Goal: Task Accomplishment & Management: Use online tool/utility

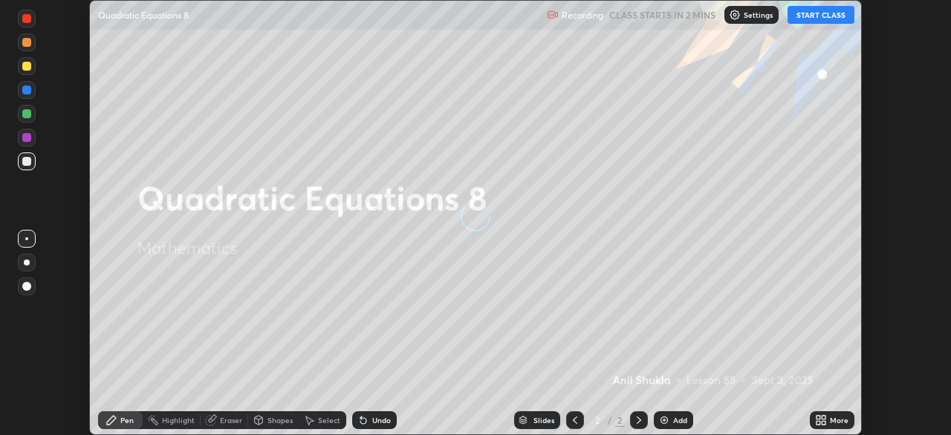
scroll to position [435, 951]
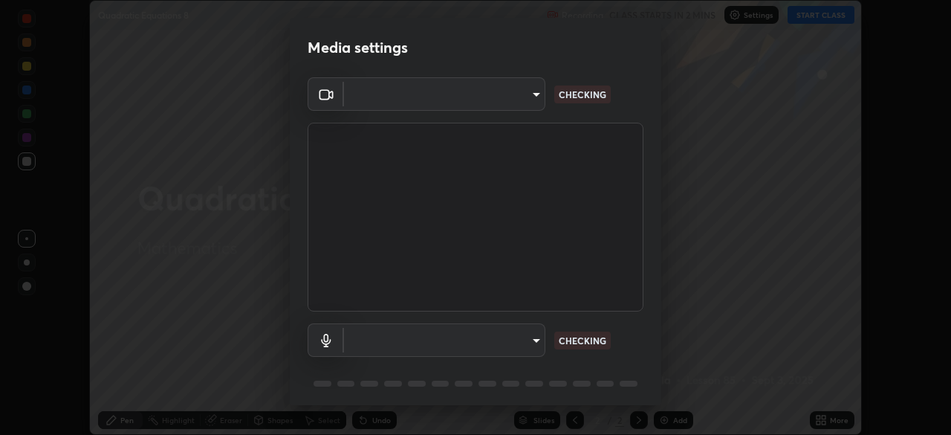
type input "91e77ac2d5f895b7de034188ea114b57184921d1251f25b945ead3daf74f7606"
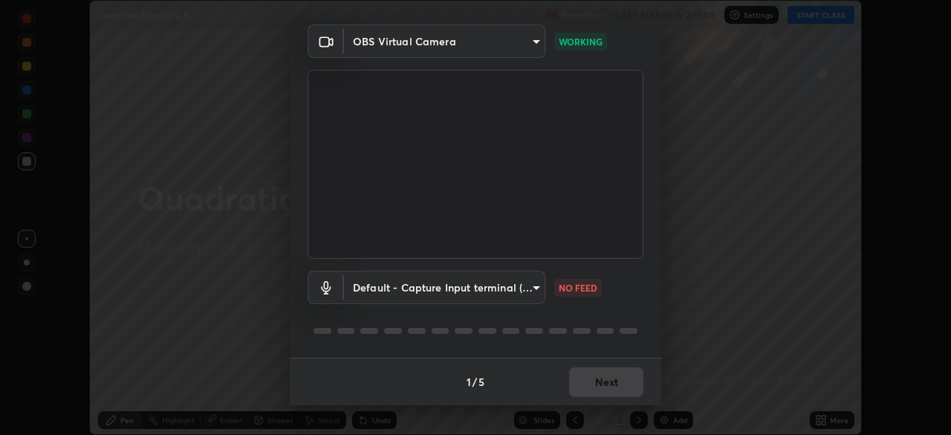
click at [531, 288] on body "Erase all Quadratic Equations 8 Recording CLASS STARTS IN 2 MINS Settings START…" at bounding box center [475, 217] width 951 height 435
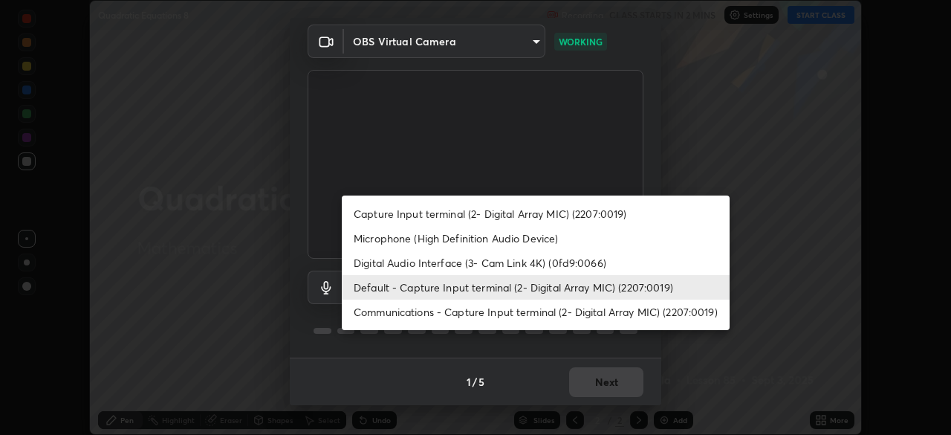
click at [462, 237] on li "Microphone (High Definition Audio Device)" at bounding box center [536, 238] width 388 height 25
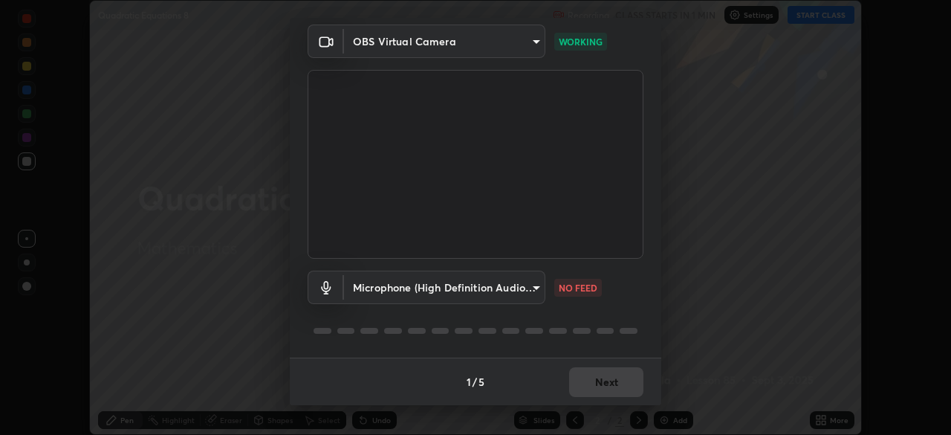
click at [534, 287] on body "Erase all Quadratic Equations 8 Recording CLASS STARTS IN 1 MIN Settings START …" at bounding box center [475, 217] width 951 height 435
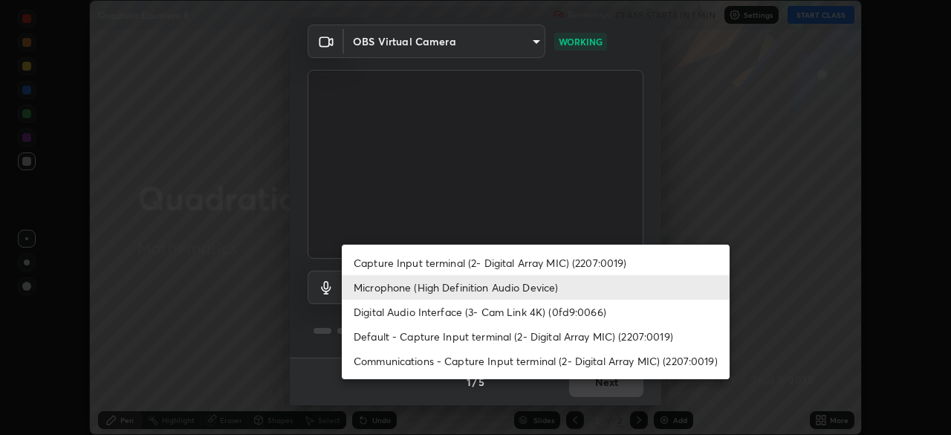
click at [465, 337] on li "Default - Capture Input terminal (2- Digital Array MIC) (2207:0019)" at bounding box center [536, 336] width 388 height 25
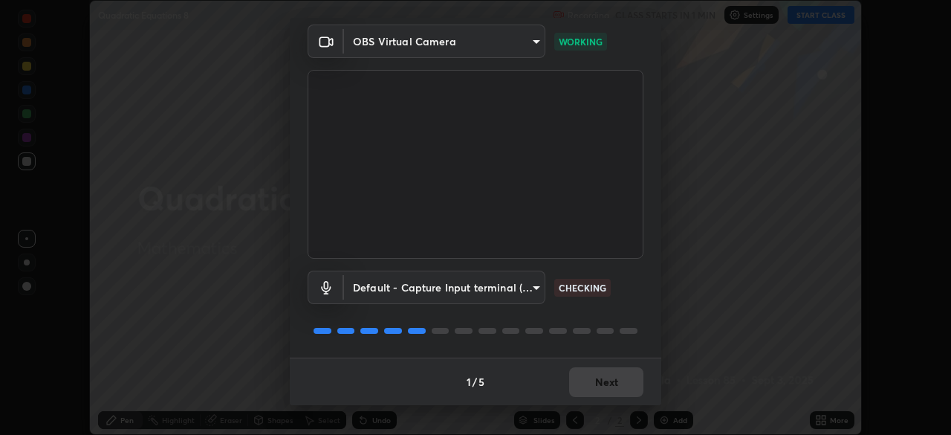
click at [534, 289] on body "Erase all Quadratic Equations 8 Recording CLASS STARTS IN 1 MIN Settings START …" at bounding box center [475, 217] width 951 height 435
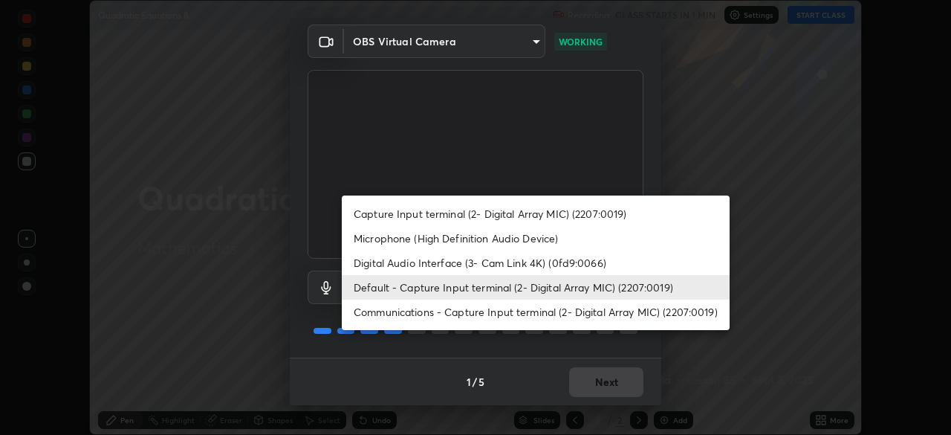
click at [443, 239] on li "Microphone (High Definition Audio Device)" at bounding box center [536, 238] width 388 height 25
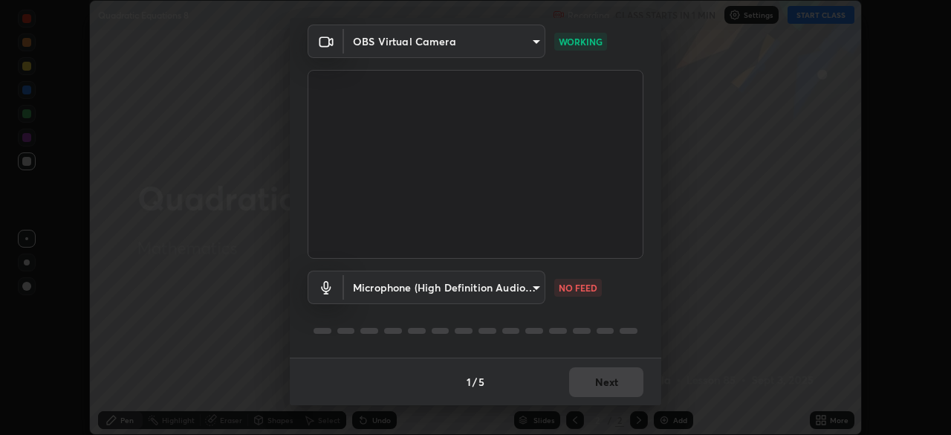
click at [535, 291] on body "Erase all Quadratic Equations 8 Recording CLASS STARTS IN 1 MIN Settings START …" at bounding box center [475, 217] width 951 height 435
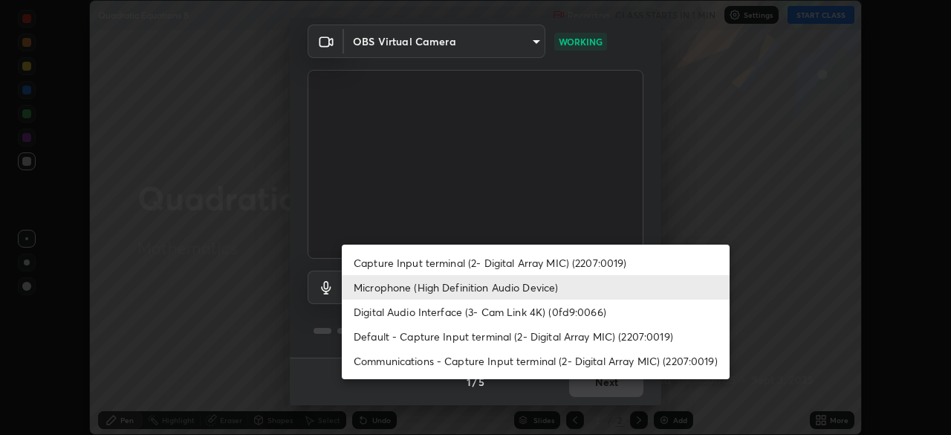
click at [485, 264] on li "Capture Input terminal (2- Digital Array MIC) (2207:0019)" at bounding box center [536, 262] width 388 height 25
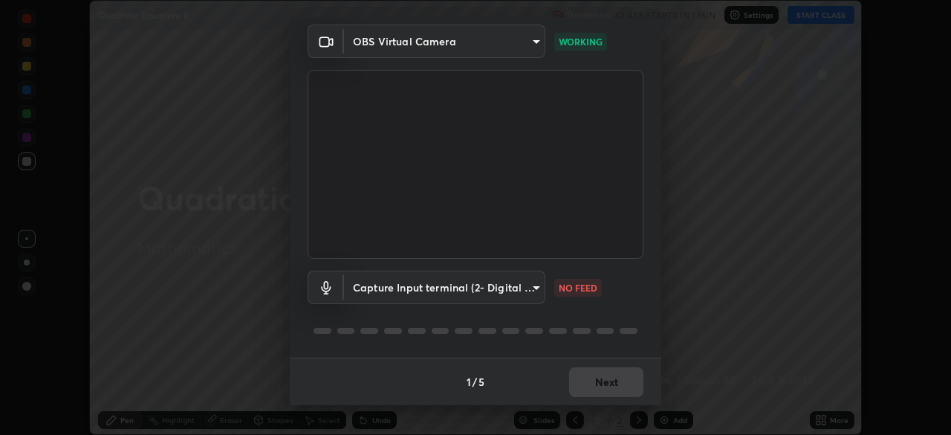
type input "5b17dd10e711efdbbfb7a44e3105f37a1b8430ab500caf791edeca31a7e52e83"
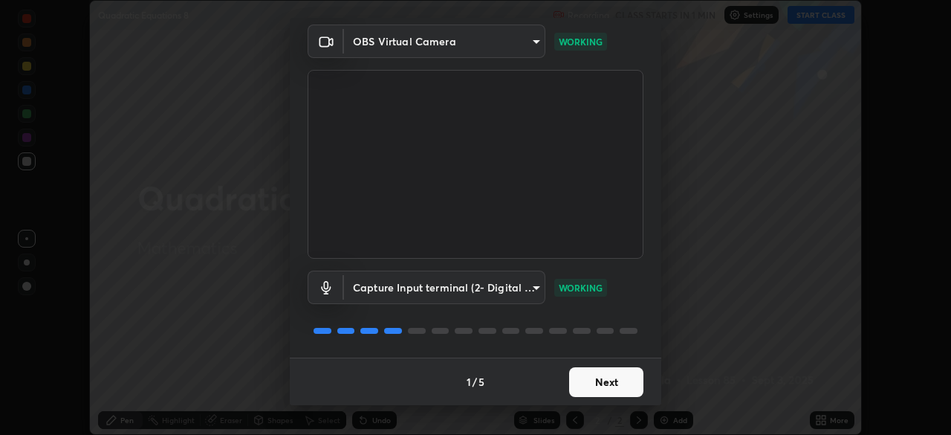
click at [606, 384] on button "Next" at bounding box center [606, 382] width 74 height 30
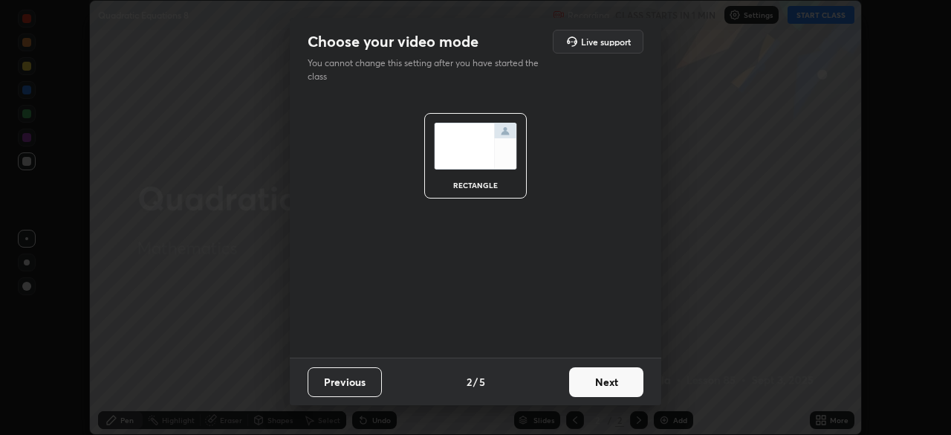
scroll to position [0, 0]
click at [612, 384] on button "Next" at bounding box center [606, 382] width 74 height 30
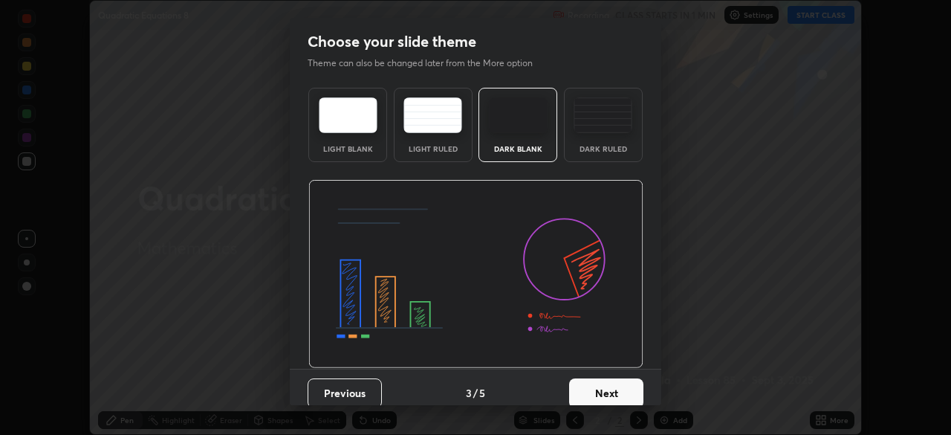
click at [623, 391] on button "Next" at bounding box center [606, 393] width 74 height 30
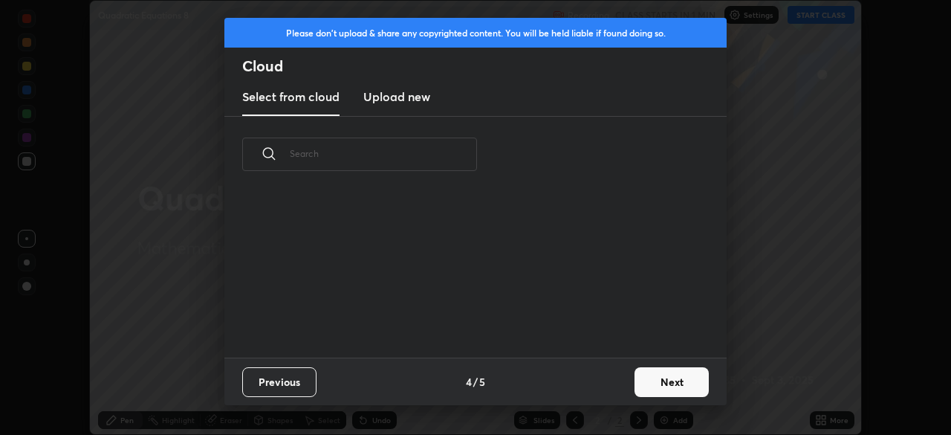
click at [664, 380] on button "Next" at bounding box center [672, 382] width 74 height 30
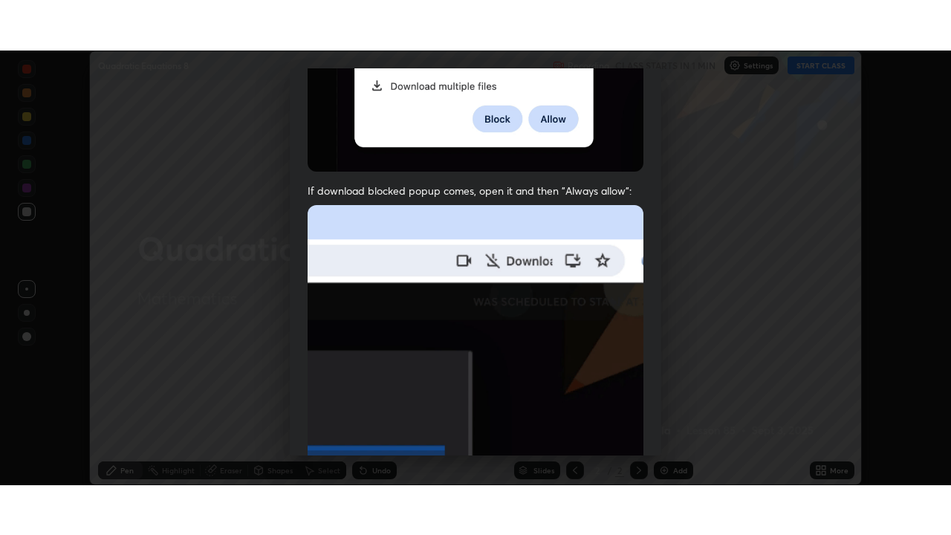
scroll to position [356, 0]
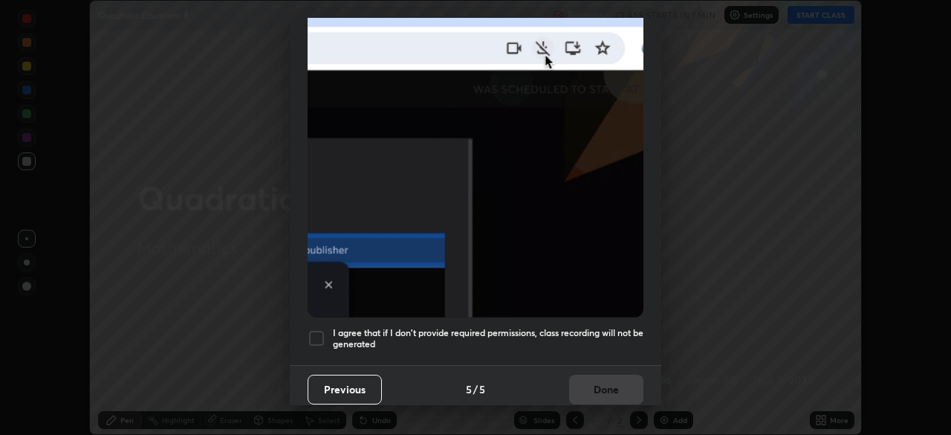
click at [317, 334] on div at bounding box center [317, 338] width 18 height 18
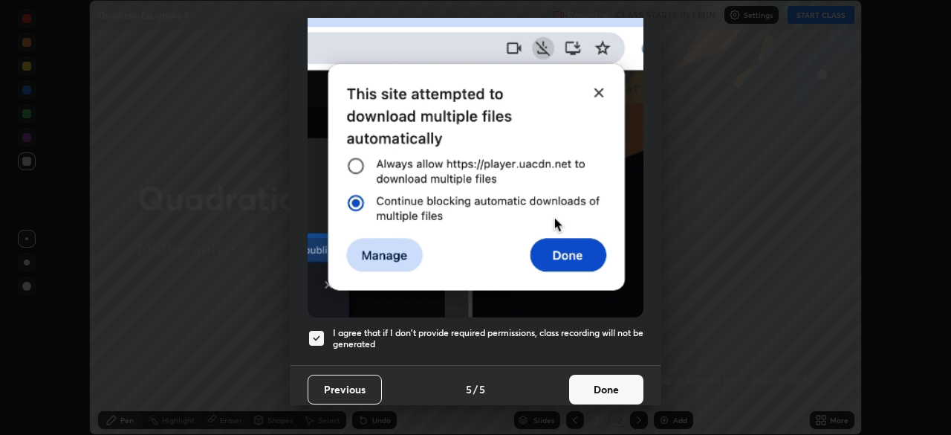
click at [607, 379] on button "Done" at bounding box center [606, 390] width 74 height 30
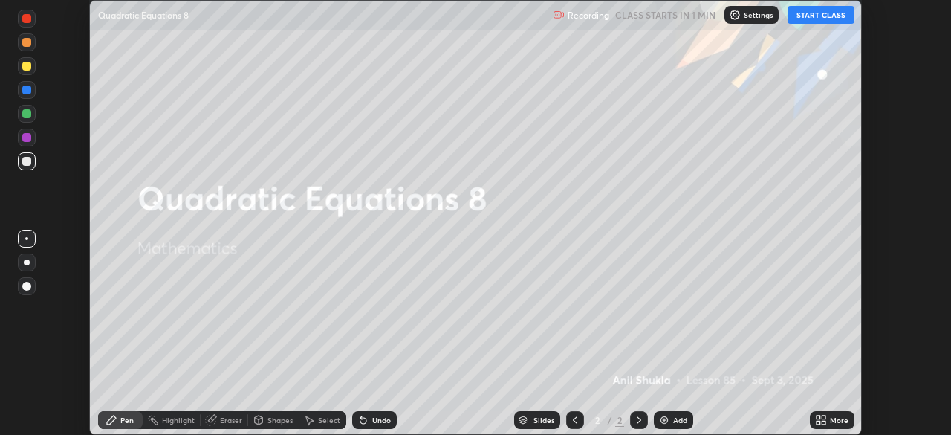
click at [808, 21] on button "START CLASS" at bounding box center [821, 15] width 67 height 18
click at [822, 418] on icon at bounding box center [824, 417] width 4 height 4
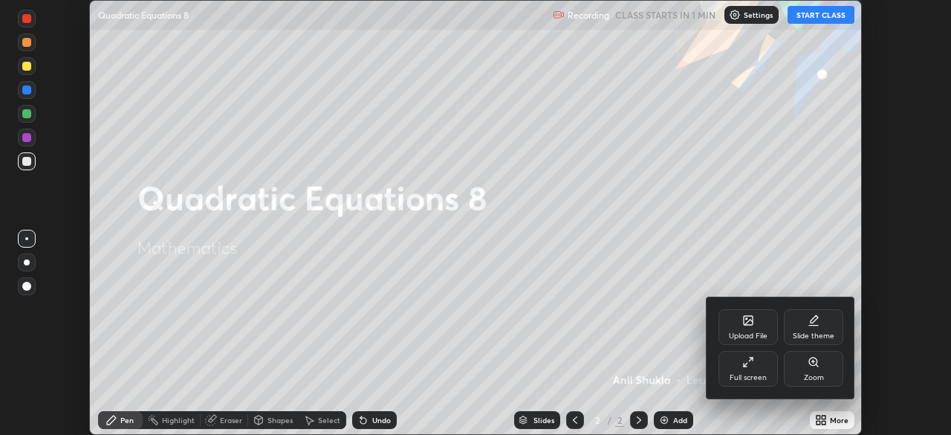
click at [749, 370] on div "Full screen" at bounding box center [748, 369] width 59 height 36
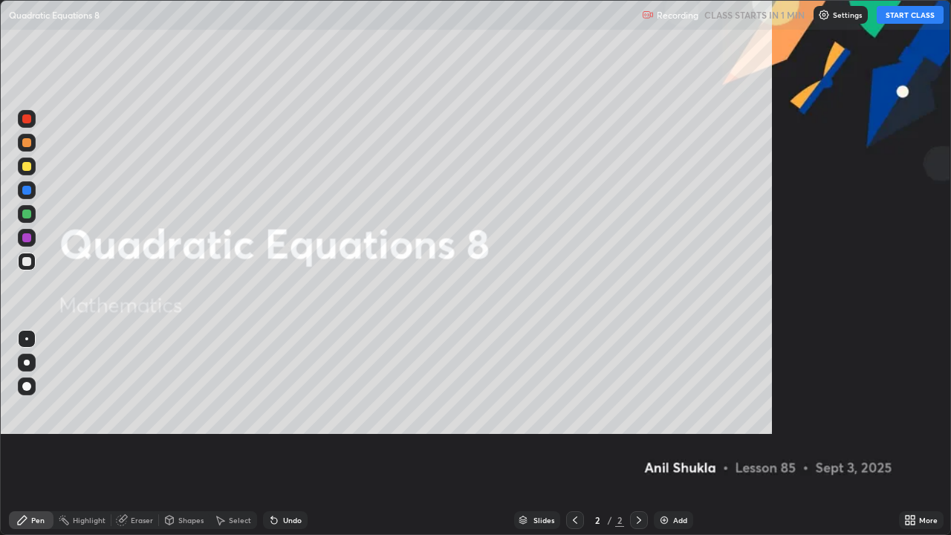
scroll to position [535, 951]
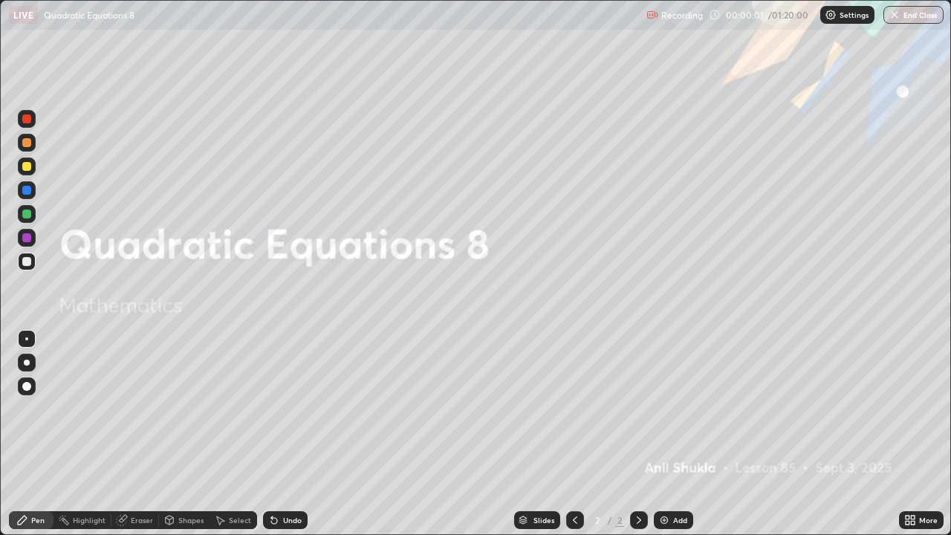
click at [30, 169] on div at bounding box center [26, 166] width 9 height 9
click at [27, 363] on div at bounding box center [27, 363] width 6 height 6
click at [33, 434] on div "Pen" at bounding box center [37, 520] width 13 height 7
click at [638, 434] on icon at bounding box center [639, 520] width 12 height 12
click at [662, 434] on img at bounding box center [665, 520] width 12 height 12
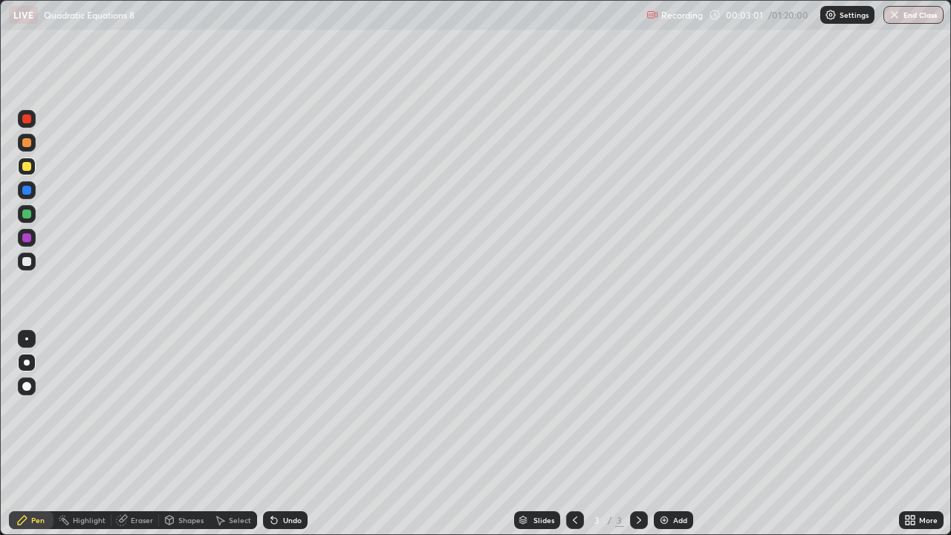
click at [26, 263] on div at bounding box center [26, 261] width 9 height 9
click at [286, 434] on div "Undo" at bounding box center [292, 520] width 19 height 7
click at [275, 434] on icon at bounding box center [274, 521] width 6 height 6
click at [132, 434] on div "Eraser" at bounding box center [142, 520] width 22 height 7
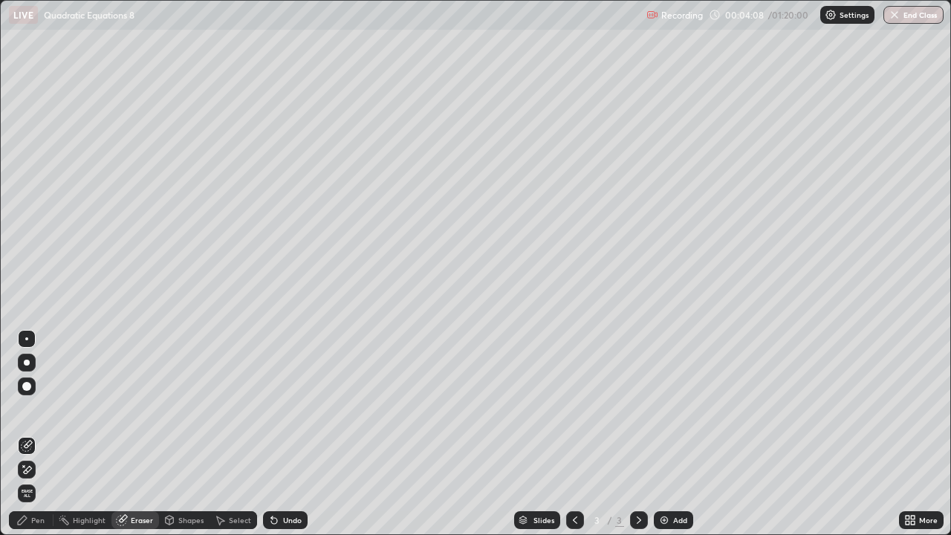
click at [36, 434] on div "Pen" at bounding box center [37, 520] width 13 height 7
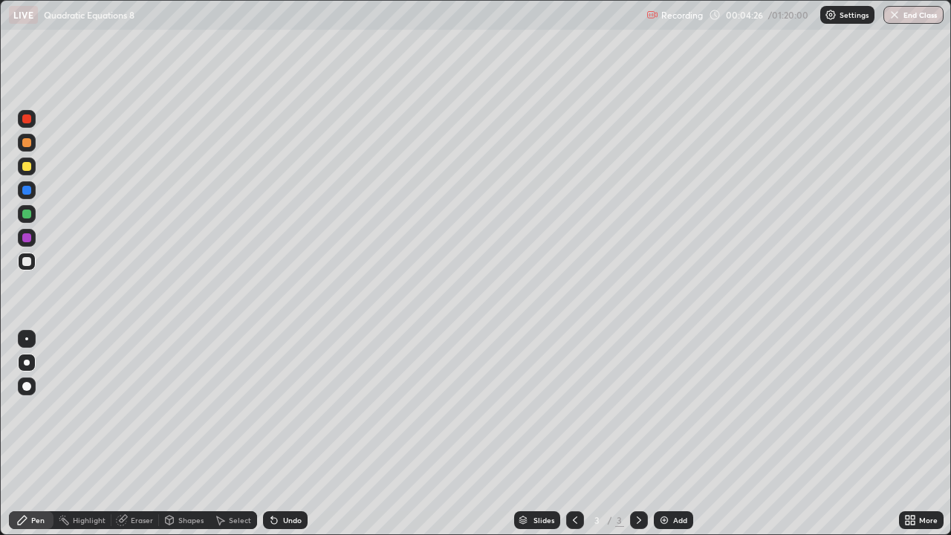
click at [136, 434] on div "Eraser" at bounding box center [142, 520] width 22 height 7
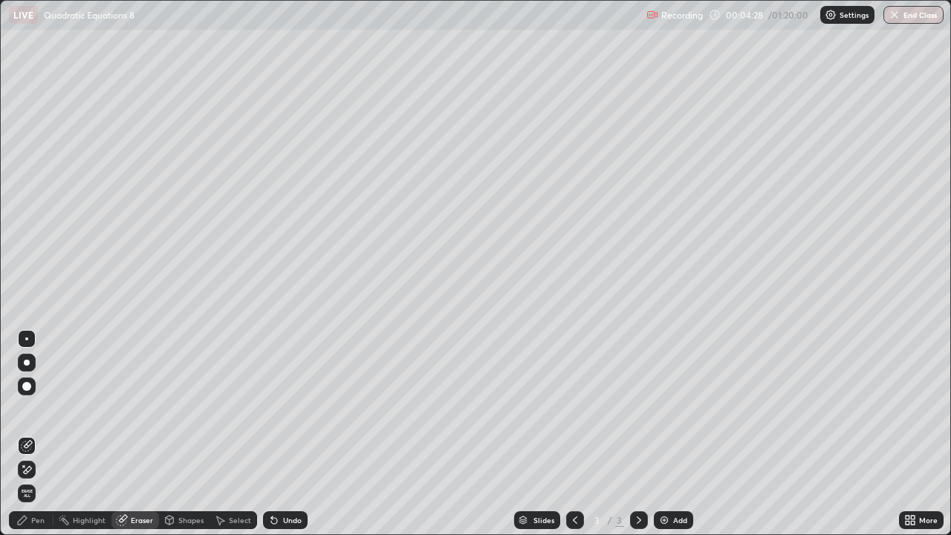
click at [37, 434] on div "Pen" at bounding box center [37, 520] width 13 height 7
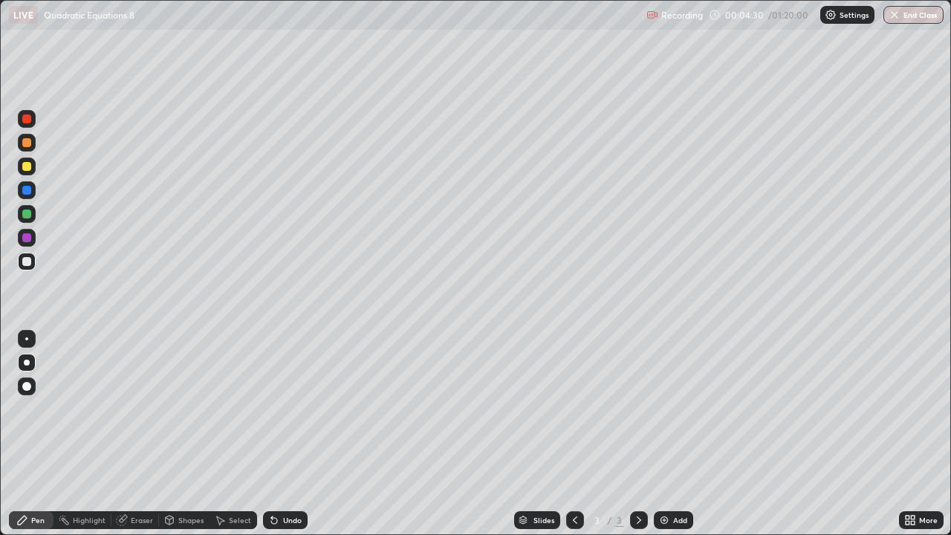
click at [30, 120] on div at bounding box center [26, 118] width 9 height 9
click at [142, 434] on div "Eraser" at bounding box center [142, 520] width 22 height 7
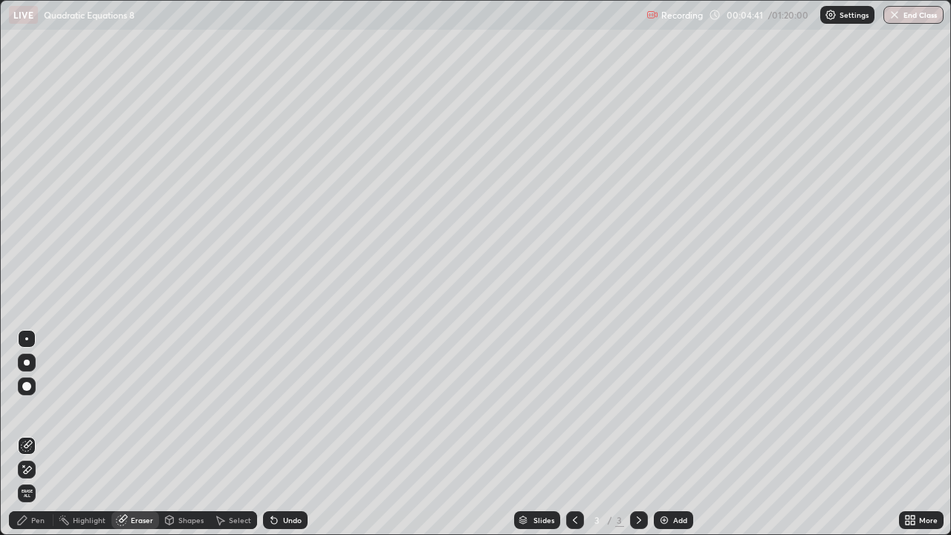
click at [41, 434] on div "Pen" at bounding box center [37, 520] width 13 height 7
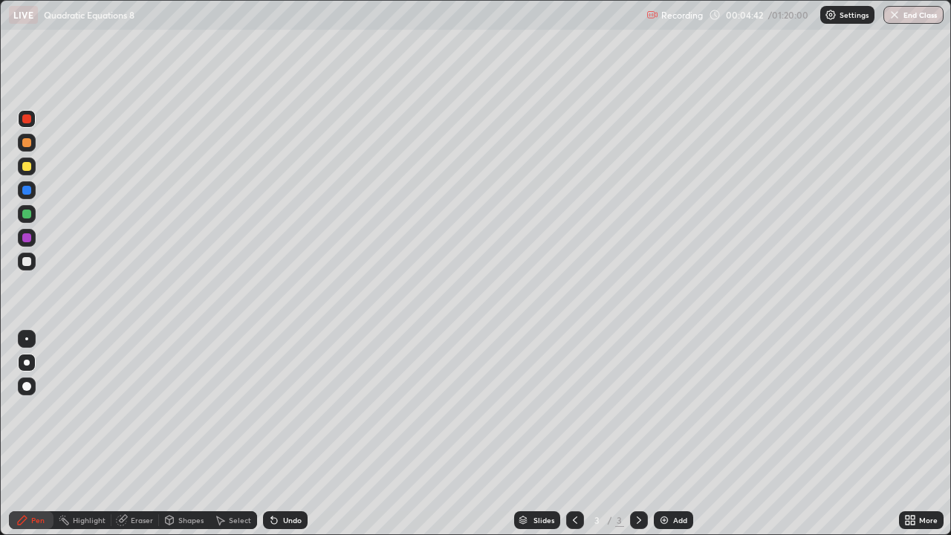
click at [25, 146] on div at bounding box center [26, 142] width 9 height 9
click at [30, 164] on div at bounding box center [26, 166] width 9 height 9
click at [33, 434] on div "Pen" at bounding box center [37, 520] width 13 height 7
click at [30, 239] on div at bounding box center [26, 237] width 9 height 9
click at [283, 434] on div "Undo" at bounding box center [292, 520] width 19 height 7
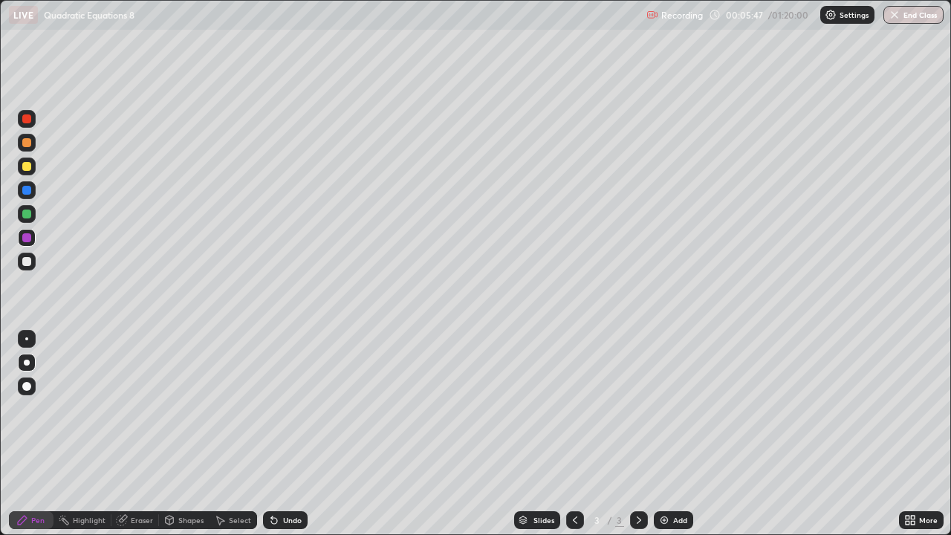
click at [26, 216] on div at bounding box center [26, 214] width 9 height 9
click at [25, 169] on div at bounding box center [26, 166] width 9 height 9
click at [25, 164] on div at bounding box center [26, 166] width 9 height 9
click at [639, 434] on icon at bounding box center [639, 520] width 12 height 12
click at [662, 434] on img at bounding box center [665, 520] width 12 height 12
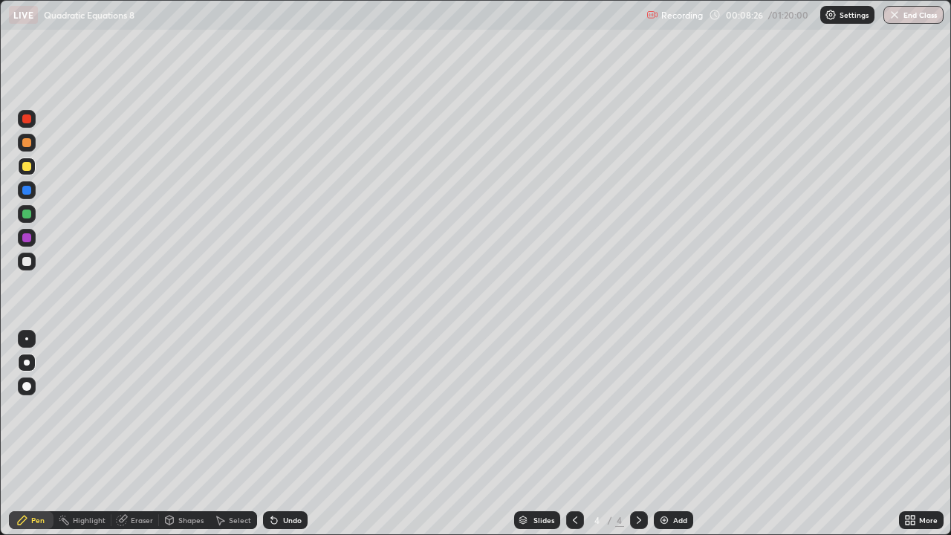
click at [25, 262] on div at bounding box center [26, 261] width 9 height 9
click at [28, 216] on div at bounding box center [26, 214] width 9 height 9
click at [26, 263] on div at bounding box center [26, 261] width 9 height 9
click at [32, 259] on div at bounding box center [27, 262] width 18 height 18
click at [25, 217] on div at bounding box center [26, 214] width 9 height 9
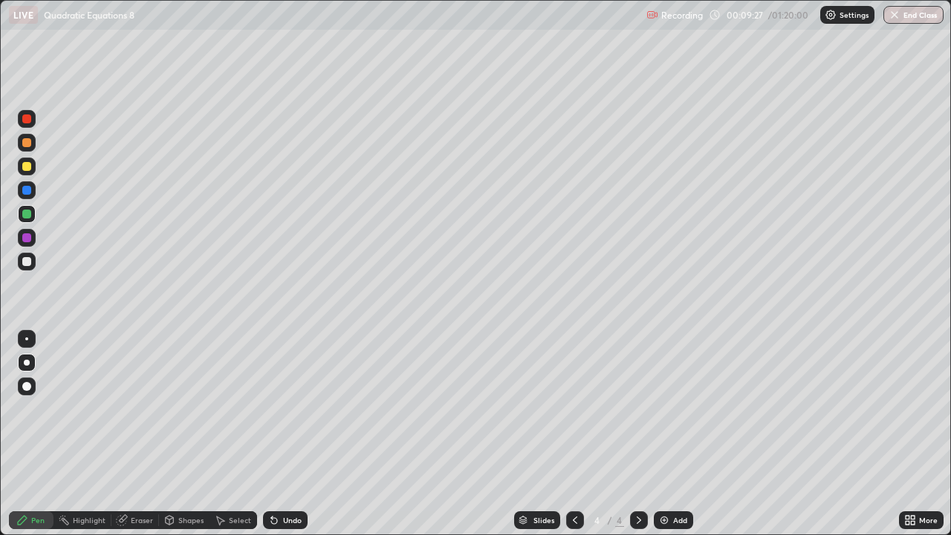
click at [283, 434] on div "Undo" at bounding box center [292, 520] width 19 height 7
click at [27, 265] on div at bounding box center [26, 261] width 9 height 9
click at [29, 121] on div at bounding box center [26, 118] width 9 height 9
click at [27, 193] on div at bounding box center [26, 190] width 9 height 9
click at [30, 240] on div at bounding box center [26, 237] width 9 height 9
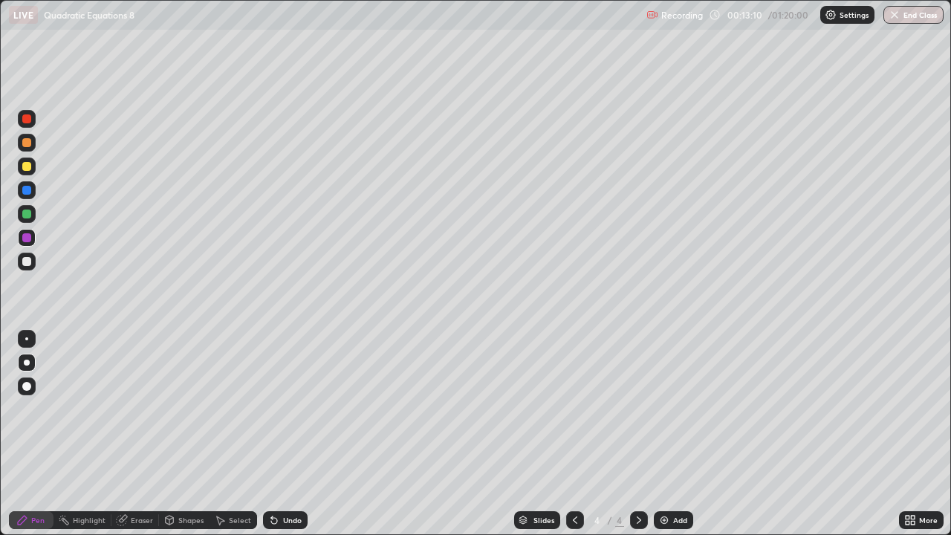
click at [28, 192] on div at bounding box center [26, 190] width 9 height 9
click at [28, 166] on div at bounding box center [26, 166] width 9 height 9
click at [638, 434] on icon at bounding box center [639, 520] width 12 height 12
click at [674, 434] on div "Add" at bounding box center [680, 520] width 14 height 7
click at [28, 262] on div at bounding box center [26, 261] width 9 height 9
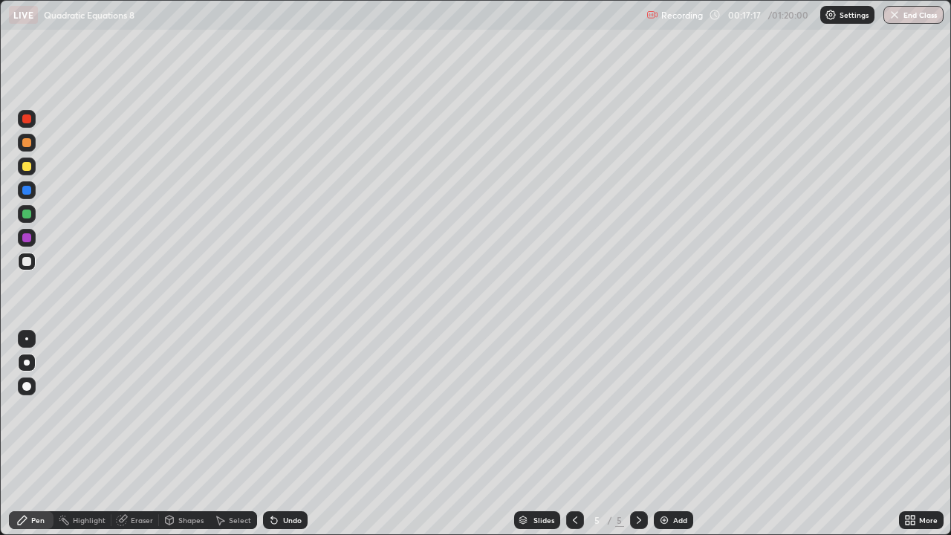
click at [27, 165] on div at bounding box center [26, 166] width 9 height 9
click at [28, 262] on div at bounding box center [26, 261] width 9 height 9
click at [30, 166] on div at bounding box center [26, 166] width 9 height 9
click at [27, 262] on div at bounding box center [26, 261] width 9 height 9
click at [29, 239] on div at bounding box center [26, 237] width 9 height 9
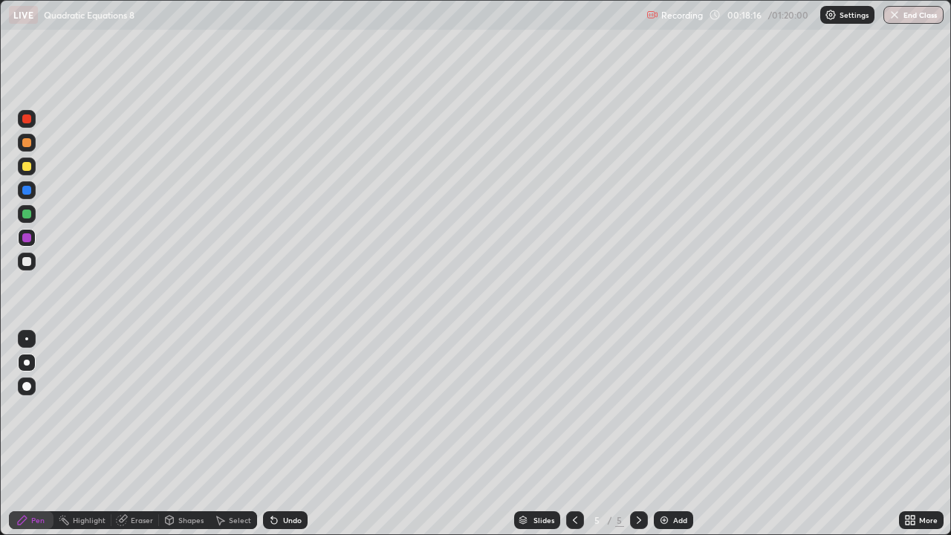
click at [26, 265] on div at bounding box center [26, 261] width 9 height 9
click at [27, 240] on div at bounding box center [26, 237] width 9 height 9
click at [29, 120] on div at bounding box center [26, 118] width 9 height 9
click at [289, 434] on div "Undo" at bounding box center [292, 520] width 19 height 7
click at [288, 434] on div "Undo" at bounding box center [292, 520] width 19 height 7
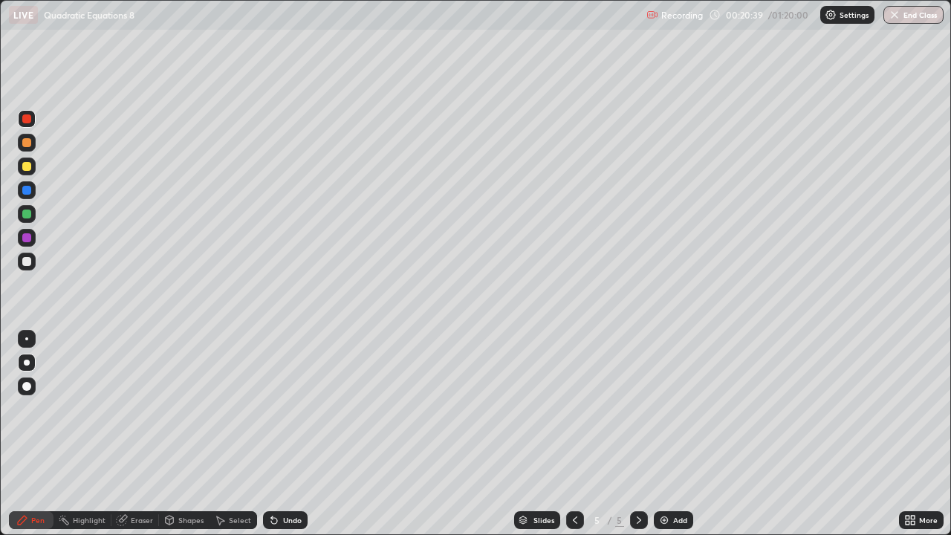
click at [29, 262] on div at bounding box center [26, 261] width 9 height 9
click at [27, 237] on div at bounding box center [26, 237] width 9 height 9
click at [25, 262] on div at bounding box center [26, 261] width 9 height 9
click at [26, 238] on div at bounding box center [26, 237] width 9 height 9
click at [25, 260] on div at bounding box center [26, 261] width 9 height 9
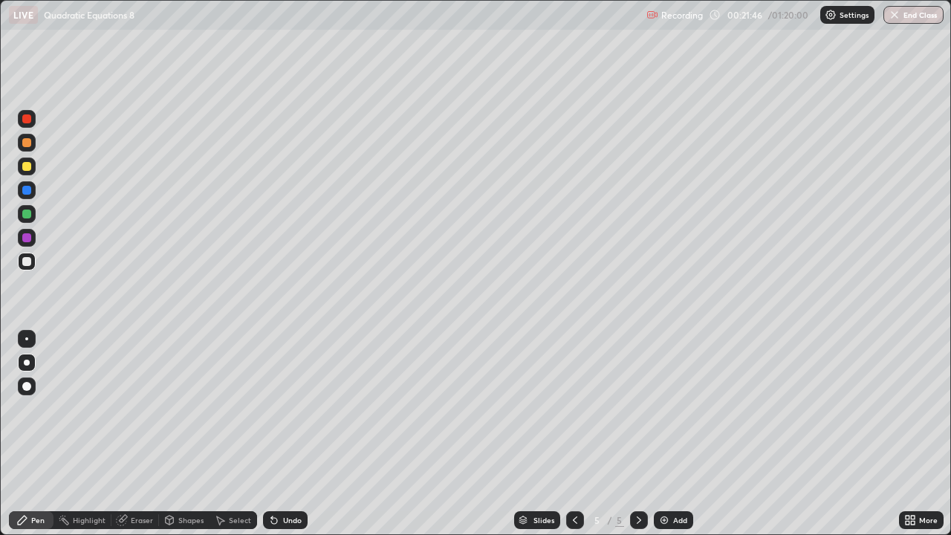
click at [26, 173] on div at bounding box center [27, 167] width 18 height 18
click at [27, 195] on div at bounding box center [27, 190] width 18 height 18
click at [23, 262] on div at bounding box center [26, 261] width 9 height 9
click at [29, 193] on div at bounding box center [26, 190] width 9 height 9
click at [287, 434] on div "Undo" at bounding box center [292, 520] width 19 height 7
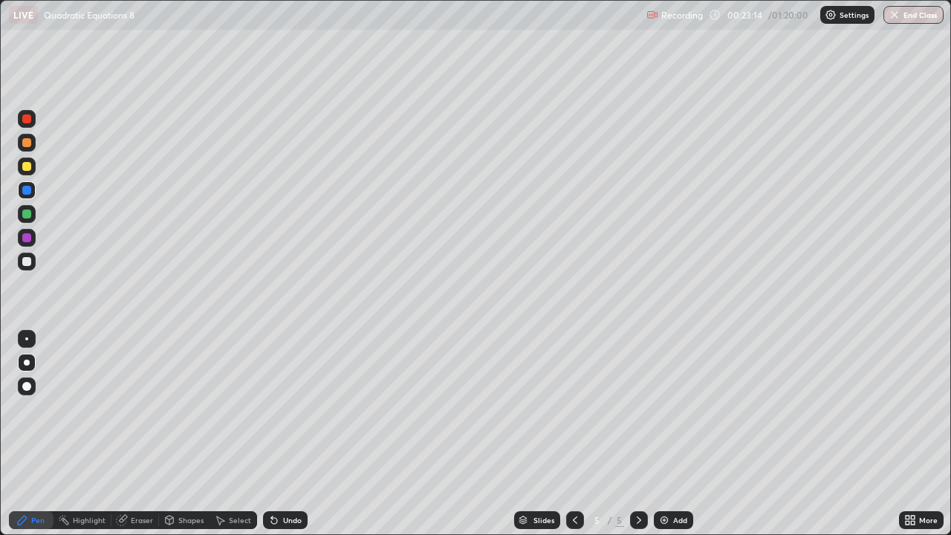
click at [289, 434] on div "Undo" at bounding box center [285, 520] width 45 height 18
click at [293, 434] on div "Undo" at bounding box center [285, 520] width 45 height 18
click at [299, 434] on div "Undo" at bounding box center [285, 520] width 45 height 18
click at [135, 434] on div "Eraser" at bounding box center [142, 520] width 22 height 7
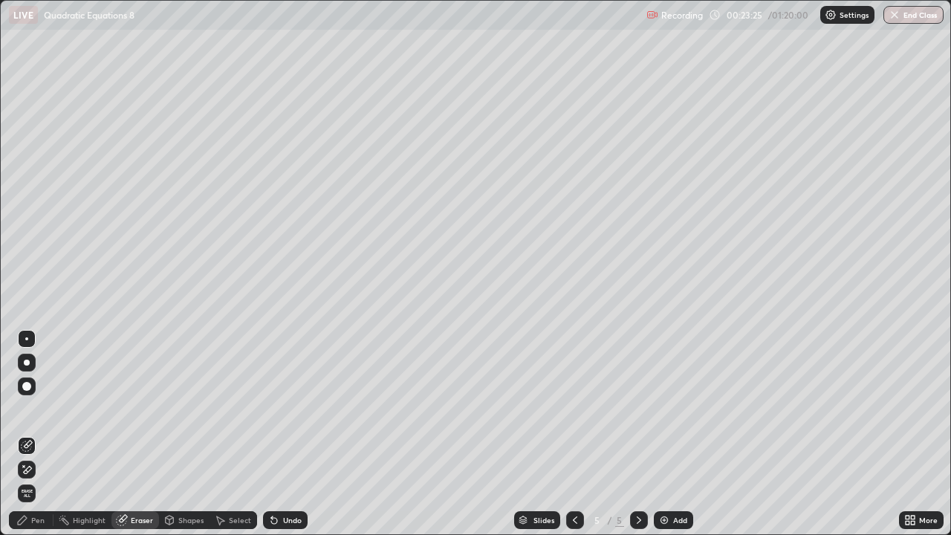
click at [36, 434] on div "Pen" at bounding box center [37, 520] width 13 height 7
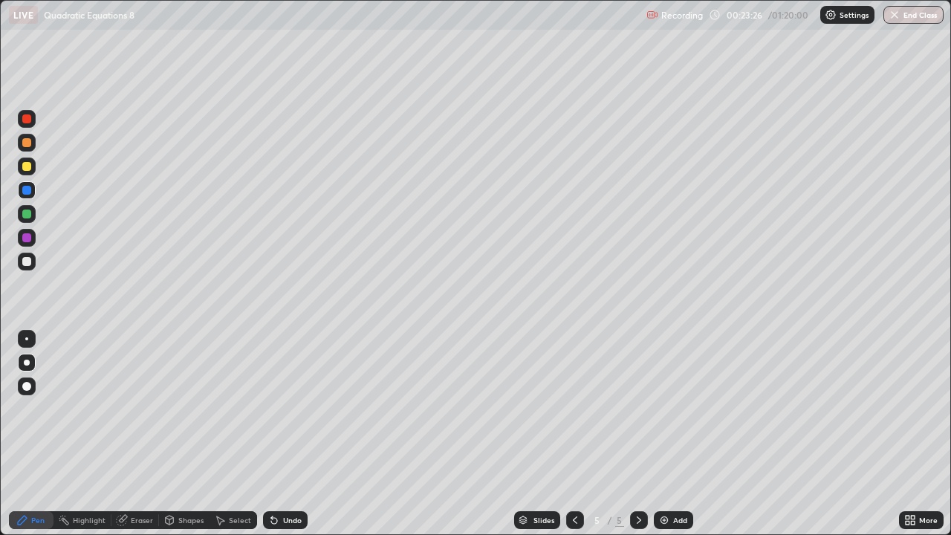
click at [25, 264] on div at bounding box center [26, 261] width 9 height 9
click at [27, 339] on div at bounding box center [26, 338] width 3 height 3
click at [30, 262] on div at bounding box center [26, 261] width 9 height 9
click at [27, 193] on div at bounding box center [26, 190] width 9 height 9
click at [30, 119] on div at bounding box center [26, 118] width 9 height 9
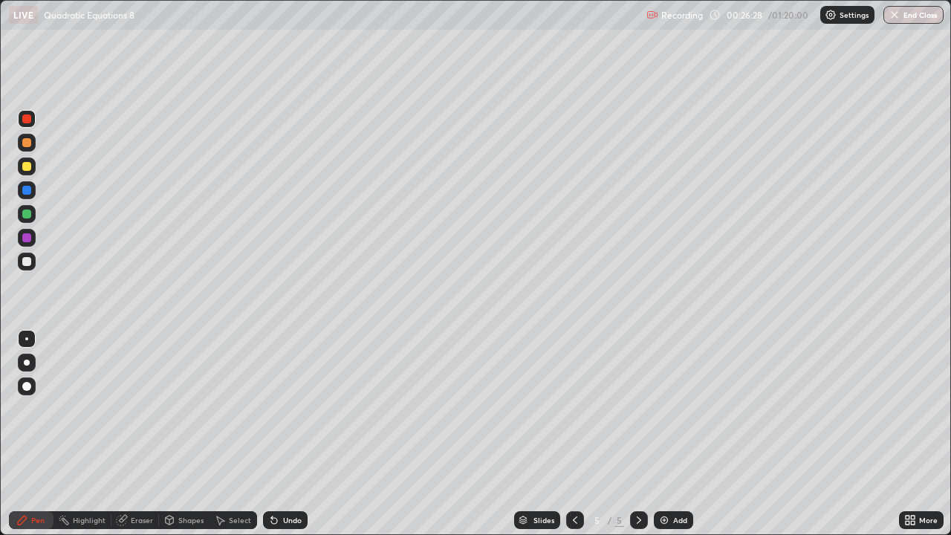
click at [22, 164] on div at bounding box center [26, 166] width 9 height 9
click at [233, 434] on div "Select" at bounding box center [240, 520] width 22 height 7
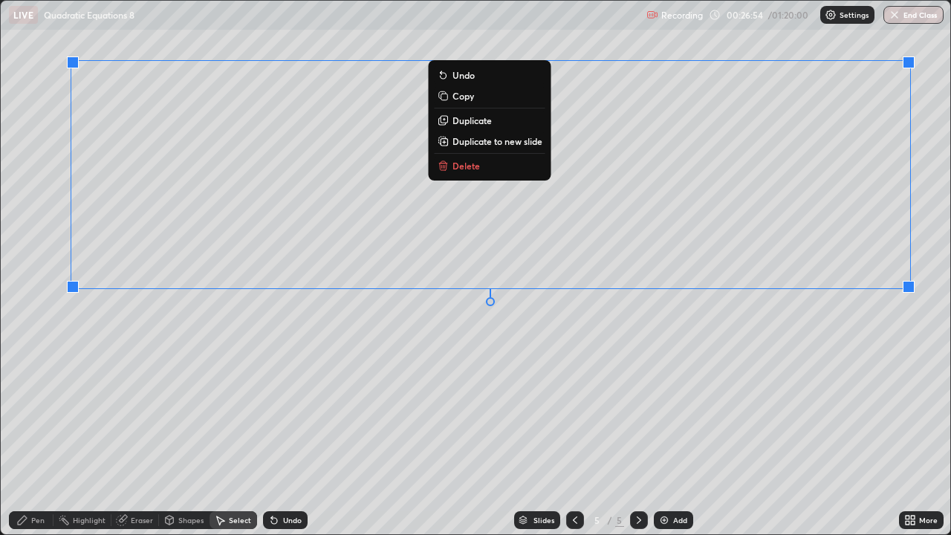
click at [508, 143] on p "Duplicate to new slide" at bounding box center [498, 141] width 90 height 12
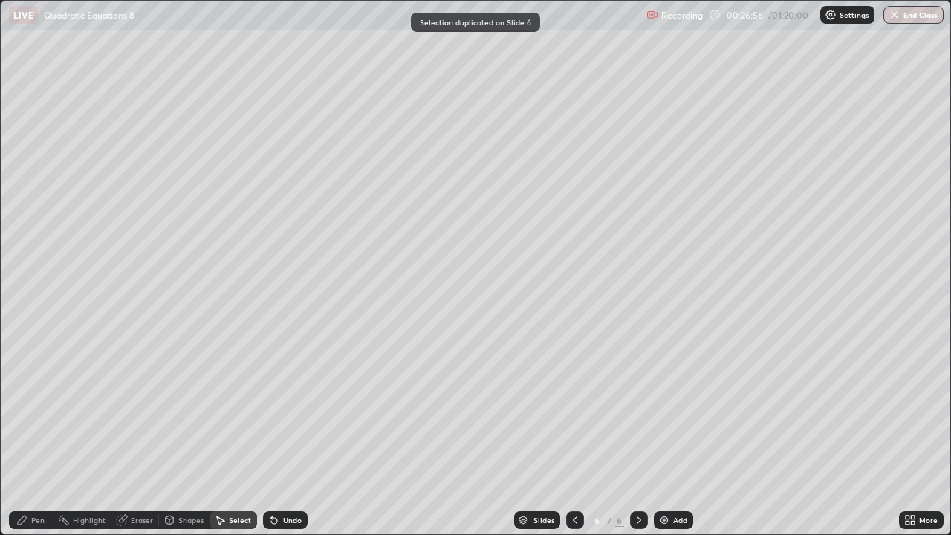
click at [138, 434] on div "Eraser" at bounding box center [142, 520] width 22 height 7
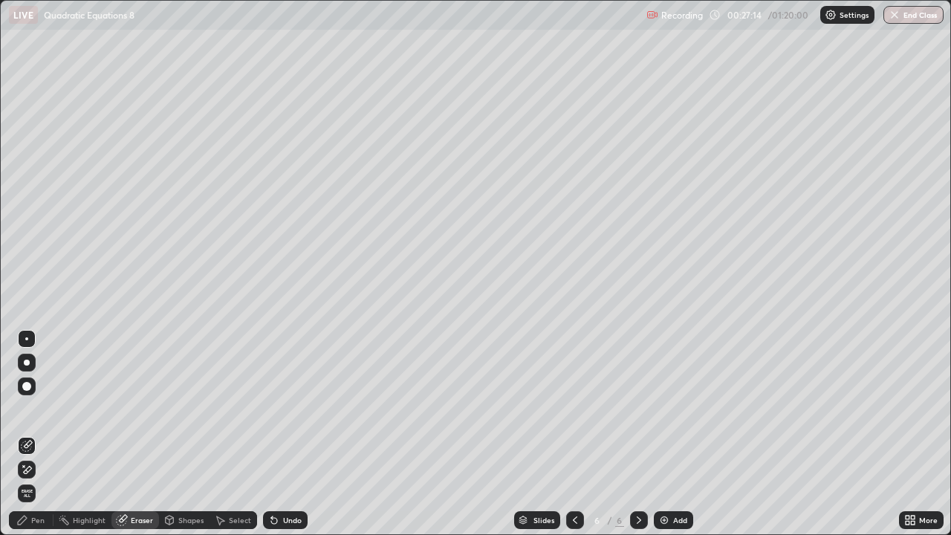
click at [27, 434] on icon at bounding box center [22, 520] width 12 height 12
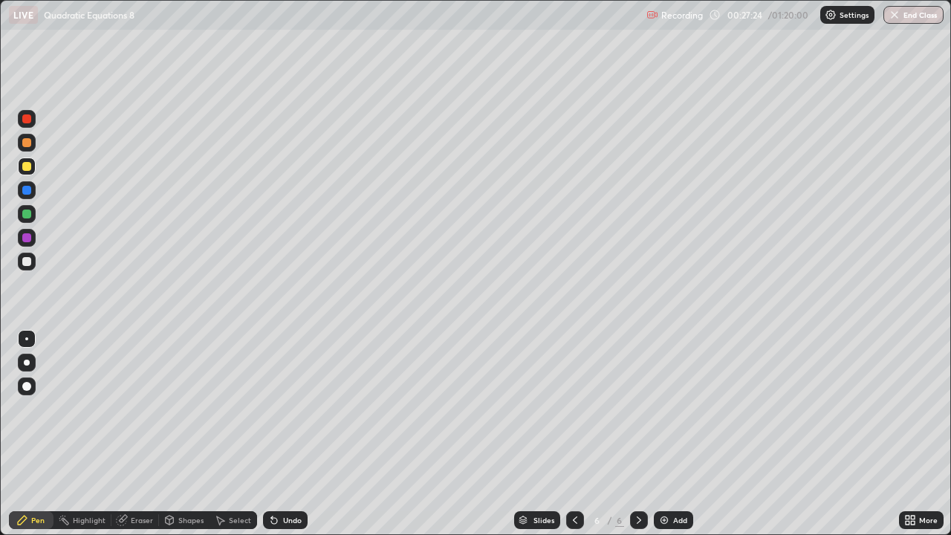
click at [123, 434] on icon at bounding box center [122, 521] width 10 height 10
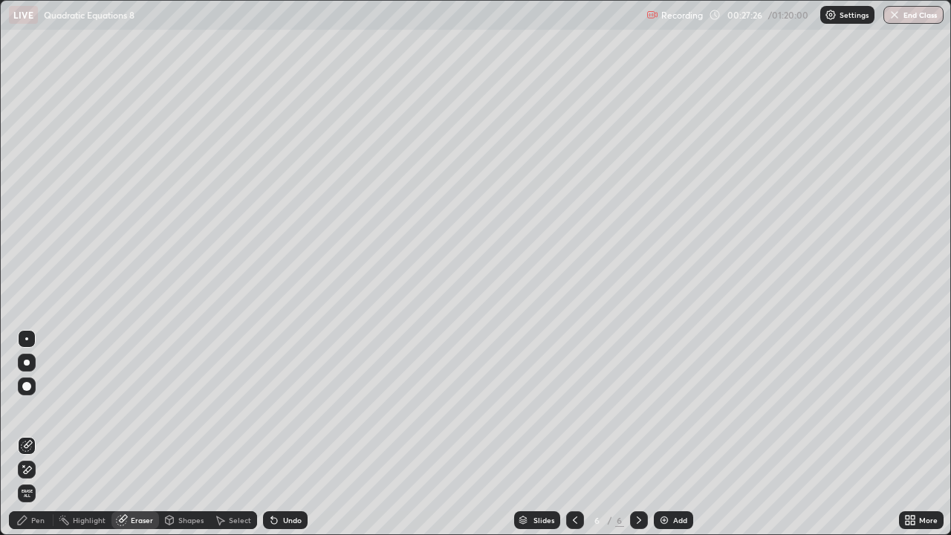
click at [30, 434] on div "Pen" at bounding box center [31, 520] width 45 height 18
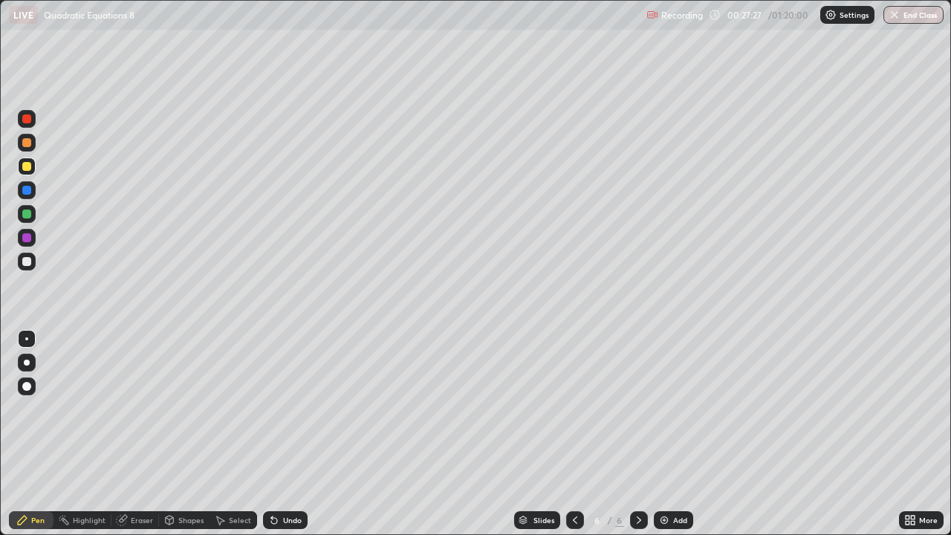
click at [27, 167] on div at bounding box center [26, 166] width 9 height 9
click at [27, 363] on div at bounding box center [27, 363] width 6 height 6
click at [574, 434] on icon at bounding box center [575, 520] width 12 height 12
click at [635, 434] on icon at bounding box center [639, 520] width 12 height 12
click at [24, 262] on div at bounding box center [26, 261] width 9 height 9
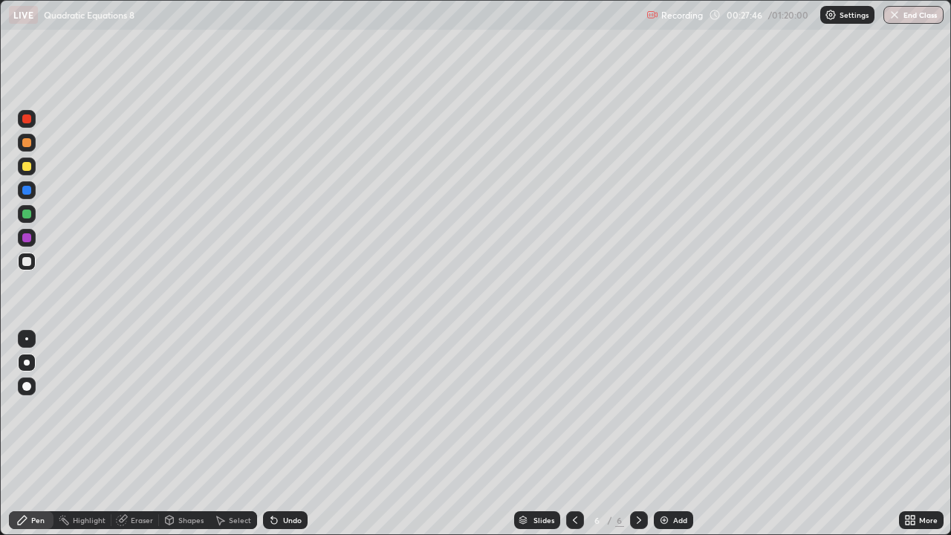
click at [29, 239] on div at bounding box center [26, 237] width 9 height 9
click at [23, 259] on div at bounding box center [26, 261] width 9 height 9
click at [29, 240] on div at bounding box center [26, 237] width 9 height 9
click at [29, 260] on div at bounding box center [26, 261] width 9 height 9
click at [143, 434] on div "Eraser" at bounding box center [142, 520] width 22 height 7
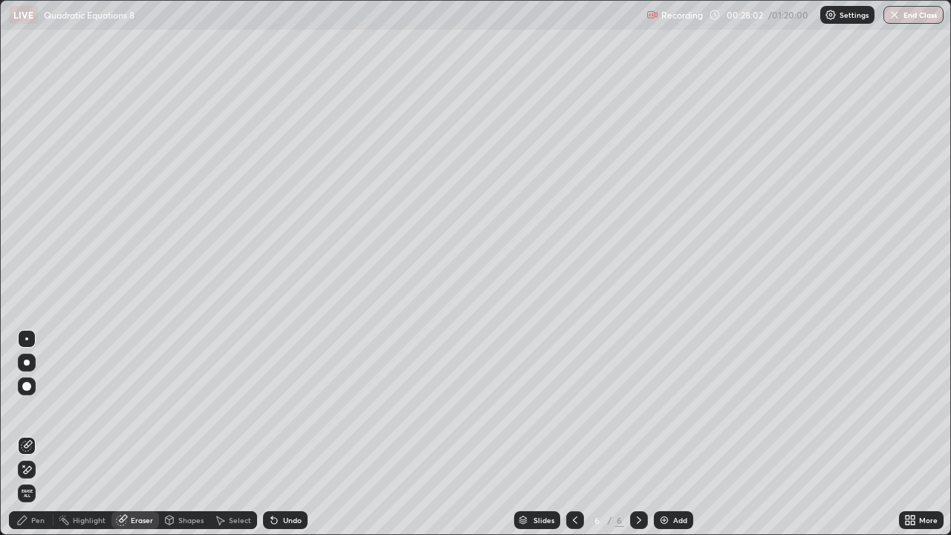
click at [40, 434] on div "Pen" at bounding box center [37, 520] width 13 height 7
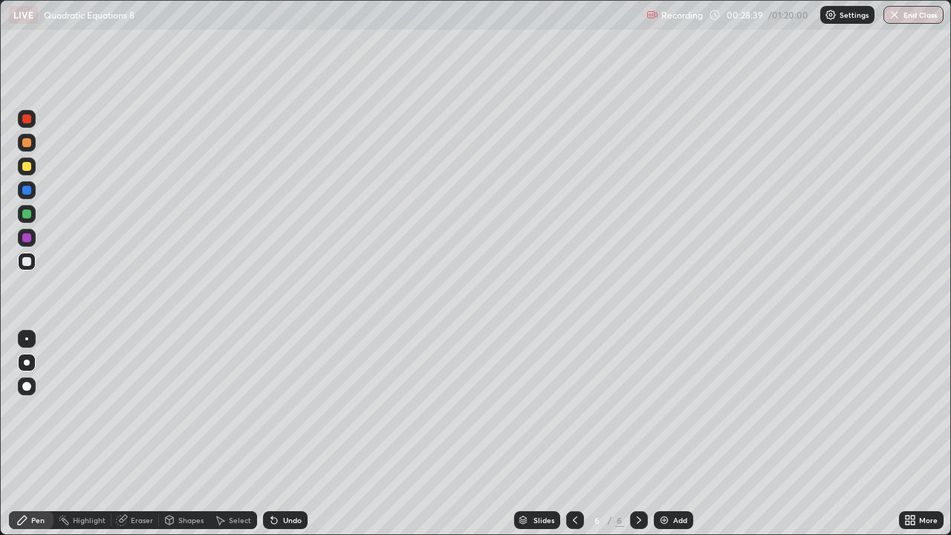
click at [290, 434] on div "Undo" at bounding box center [292, 520] width 19 height 7
click at [291, 434] on div "Undo" at bounding box center [292, 520] width 19 height 7
click at [142, 434] on div "Eraser" at bounding box center [142, 520] width 22 height 7
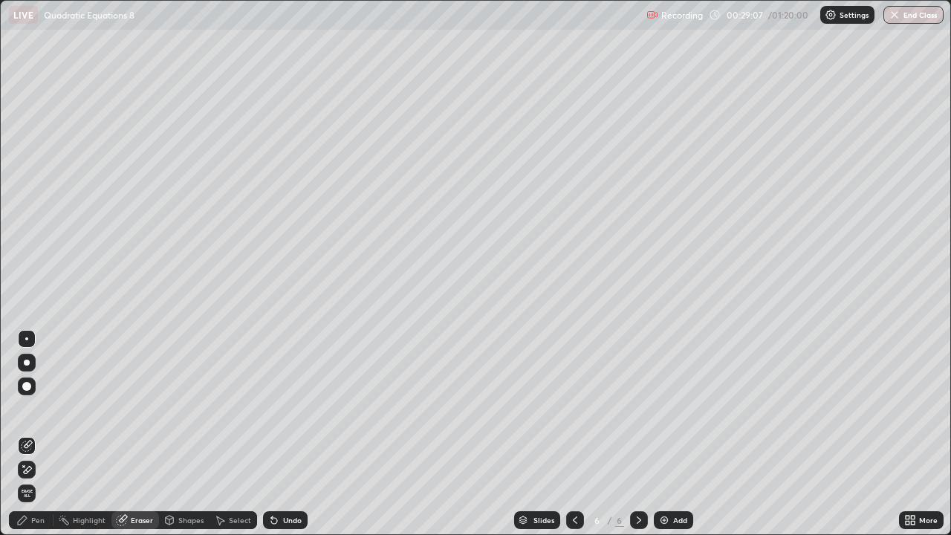
click at [36, 434] on div "Pen" at bounding box center [37, 520] width 13 height 7
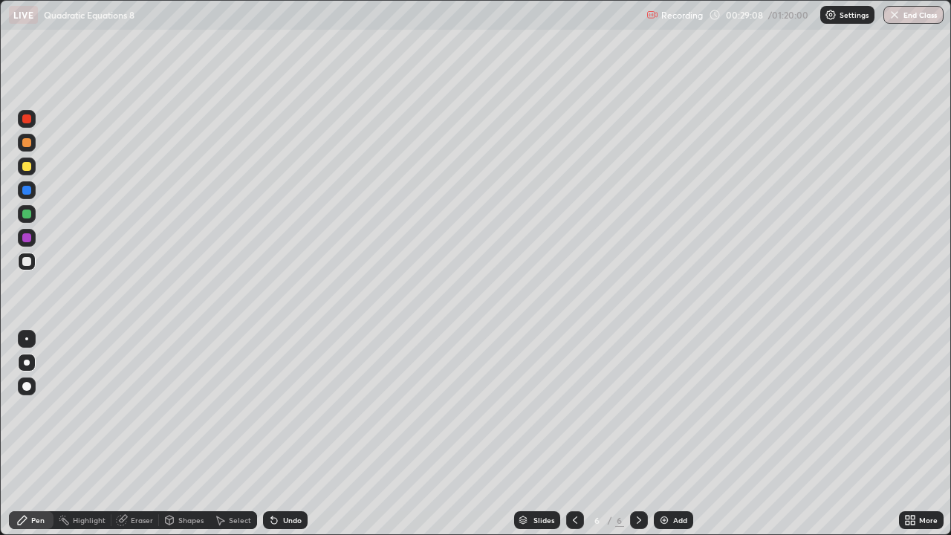
click at [27, 239] on div at bounding box center [26, 237] width 9 height 9
click at [284, 434] on div "Undo" at bounding box center [292, 520] width 19 height 7
click at [287, 434] on div "Undo" at bounding box center [292, 520] width 19 height 7
click at [287, 434] on div "Undo" at bounding box center [285, 520] width 45 height 18
click at [292, 434] on div "Undo" at bounding box center [292, 520] width 19 height 7
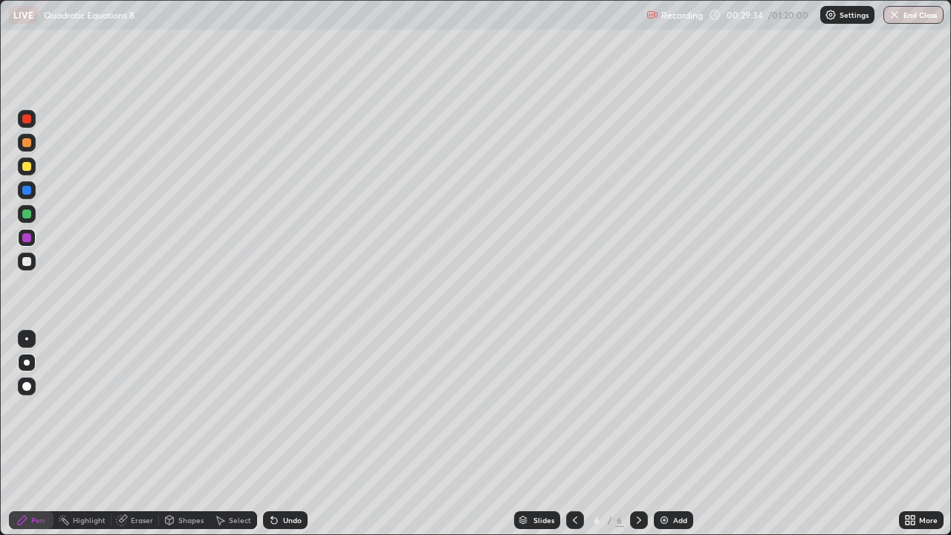
click at [292, 434] on div "Undo" at bounding box center [292, 520] width 19 height 7
click at [291, 434] on div "Undo" at bounding box center [285, 520] width 45 height 18
click at [25, 166] on div at bounding box center [26, 166] width 9 height 9
click at [30, 165] on div at bounding box center [26, 166] width 9 height 9
click at [25, 363] on div at bounding box center [27, 363] width 6 height 6
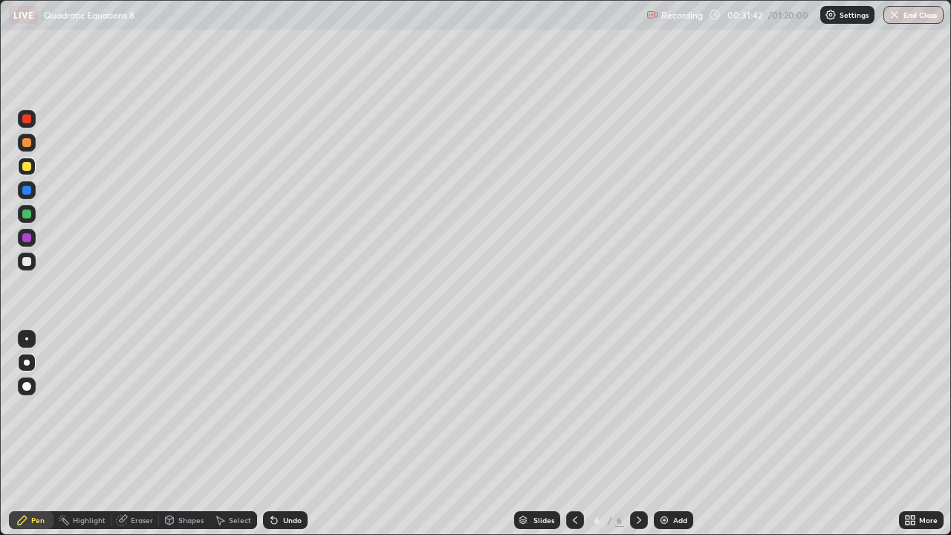
click at [638, 434] on icon at bounding box center [639, 520] width 12 height 12
click at [676, 434] on div "Add" at bounding box center [680, 520] width 14 height 7
click at [29, 166] on div at bounding box center [26, 166] width 9 height 9
click at [28, 144] on div at bounding box center [26, 142] width 9 height 9
click at [27, 262] on div at bounding box center [26, 261] width 9 height 9
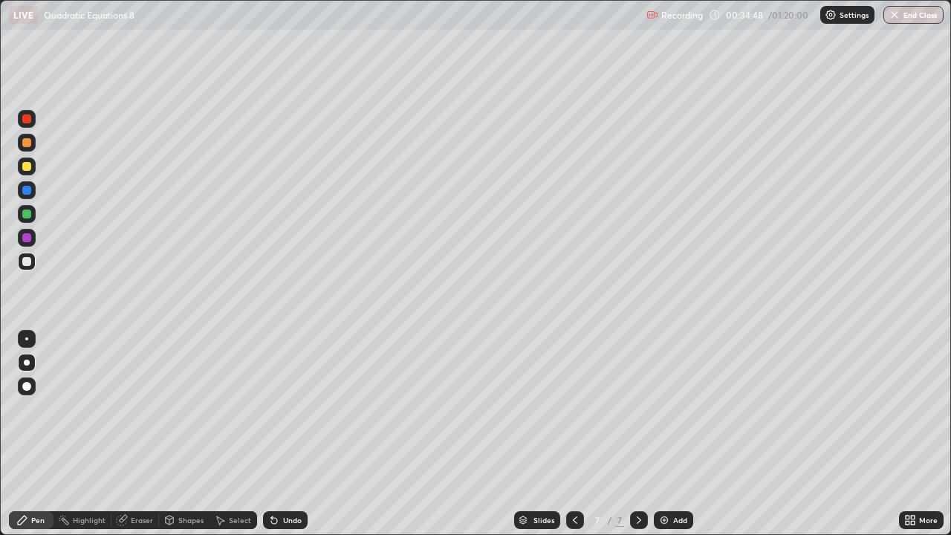
click at [285, 434] on div "Undo" at bounding box center [292, 520] width 19 height 7
click at [286, 434] on div "Undo" at bounding box center [292, 520] width 19 height 7
click at [283, 434] on div "Undo" at bounding box center [292, 520] width 19 height 7
click at [285, 434] on div "Undo" at bounding box center [292, 520] width 19 height 7
click at [284, 434] on div "Undo" at bounding box center [292, 520] width 19 height 7
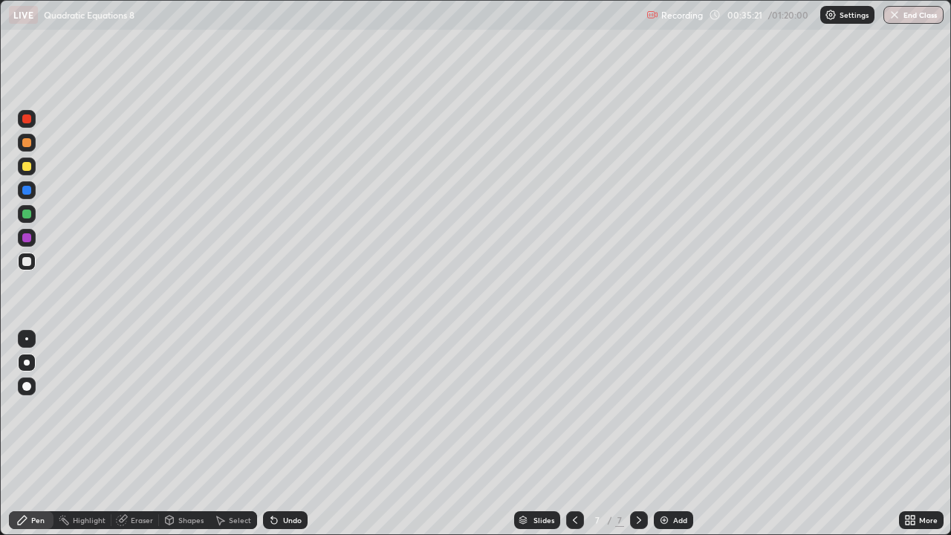
click at [28, 120] on div at bounding box center [26, 118] width 9 height 9
click at [29, 264] on div at bounding box center [26, 261] width 9 height 9
click at [28, 119] on div at bounding box center [26, 118] width 9 height 9
click at [30, 142] on div at bounding box center [26, 142] width 9 height 9
click at [27, 265] on div at bounding box center [26, 261] width 9 height 9
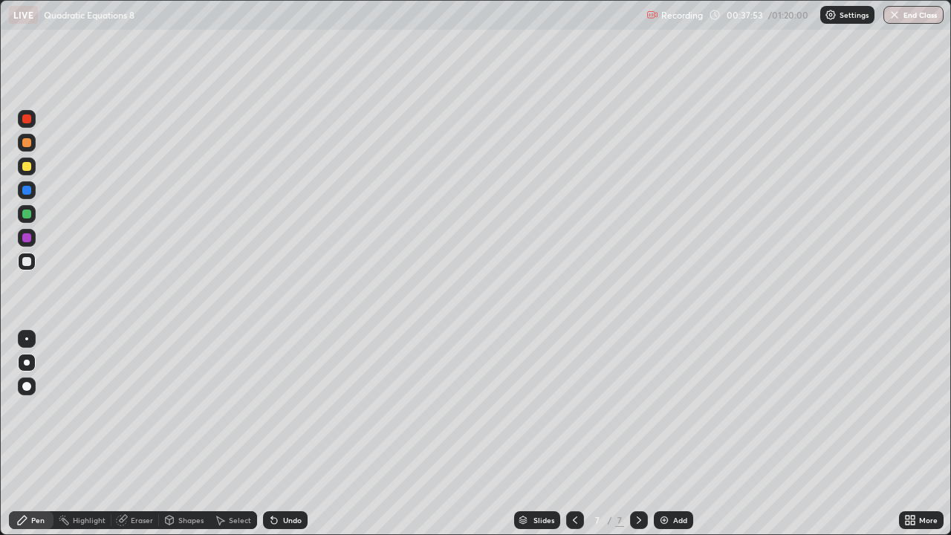
click at [28, 192] on div at bounding box center [26, 190] width 9 height 9
click at [139, 434] on div "Eraser" at bounding box center [142, 520] width 22 height 7
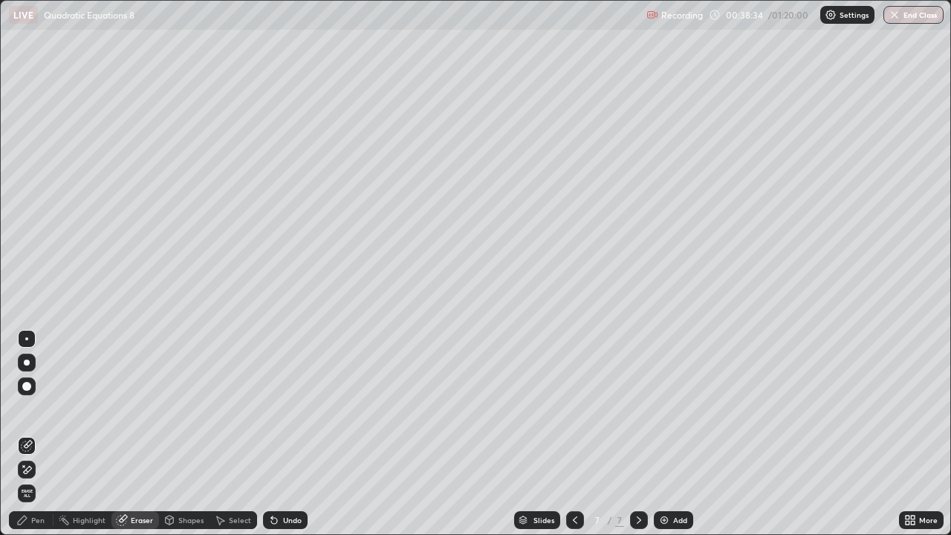
click at [31, 434] on div "Pen" at bounding box center [31, 520] width 45 height 18
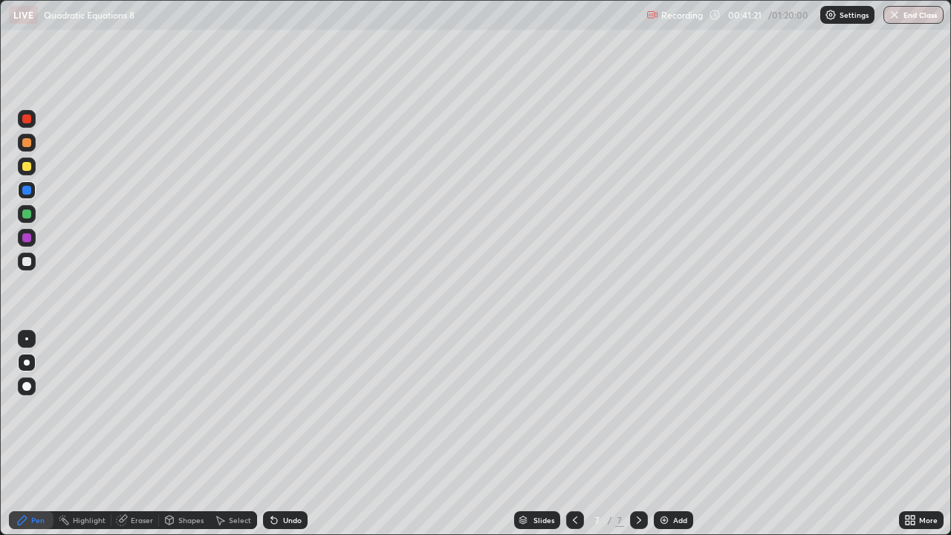
click at [28, 120] on div at bounding box center [26, 118] width 9 height 9
click at [26, 142] on div at bounding box center [26, 142] width 9 height 9
click at [27, 165] on div at bounding box center [26, 166] width 9 height 9
click at [28, 214] on div at bounding box center [26, 214] width 9 height 9
click at [30, 169] on div at bounding box center [26, 166] width 9 height 9
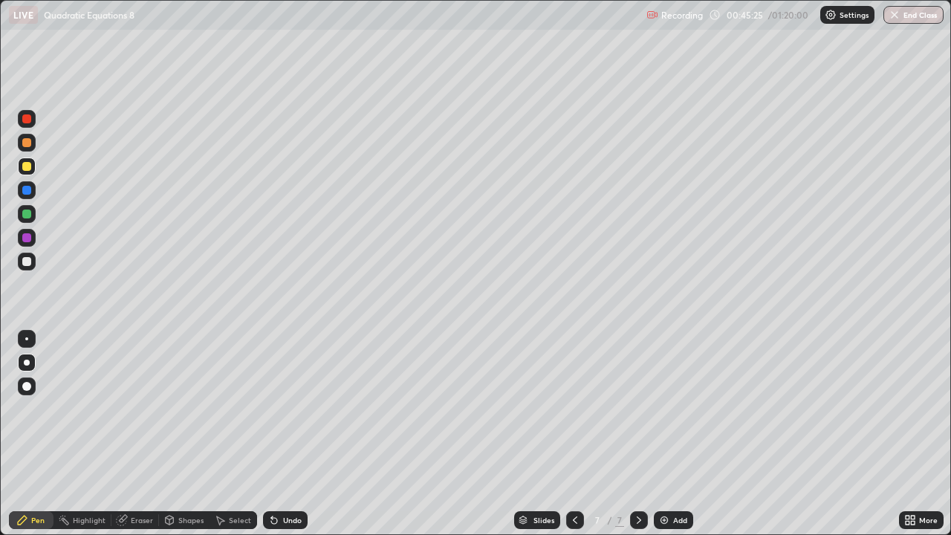
click at [289, 434] on div "Undo" at bounding box center [292, 520] width 19 height 7
click at [134, 434] on div "Eraser" at bounding box center [142, 520] width 22 height 7
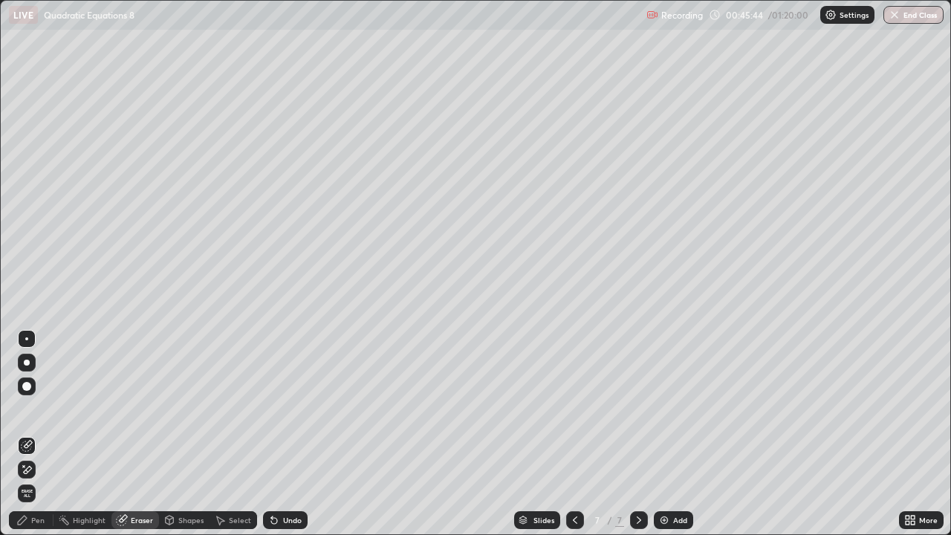
click at [31, 434] on div "Pen" at bounding box center [37, 520] width 13 height 7
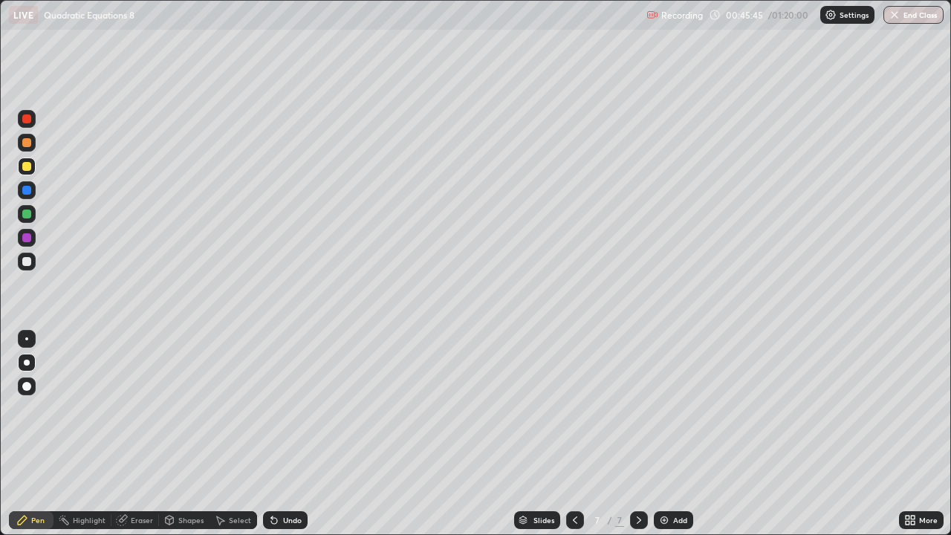
click at [30, 166] on div at bounding box center [26, 166] width 9 height 9
click at [28, 364] on div at bounding box center [27, 363] width 6 height 6
click at [28, 166] on div at bounding box center [26, 166] width 9 height 9
click at [27, 362] on div at bounding box center [27, 363] width 6 height 6
click at [631, 434] on div at bounding box center [639, 520] width 18 height 18
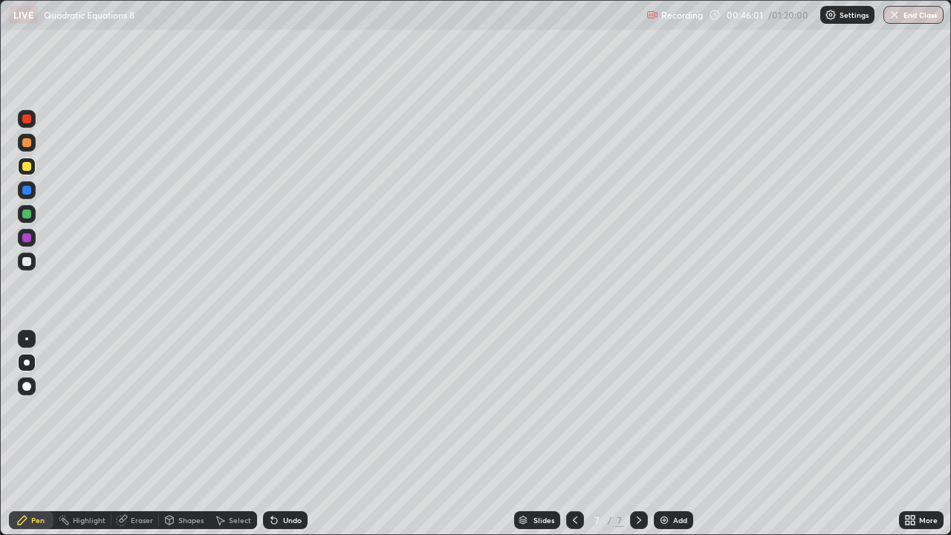
click at [664, 434] on img at bounding box center [665, 520] width 12 height 12
click at [143, 434] on div "Eraser" at bounding box center [142, 520] width 22 height 7
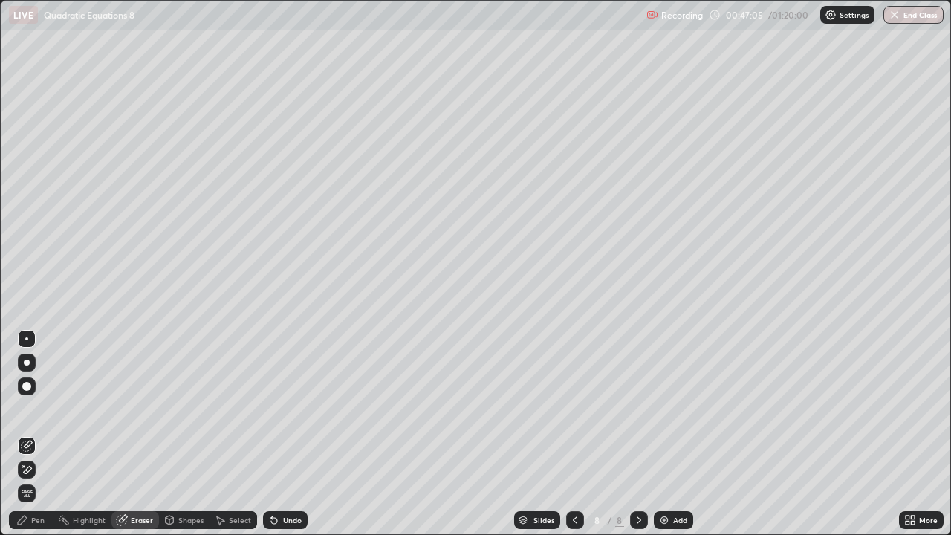
click at [34, 434] on div "Pen" at bounding box center [37, 520] width 13 height 7
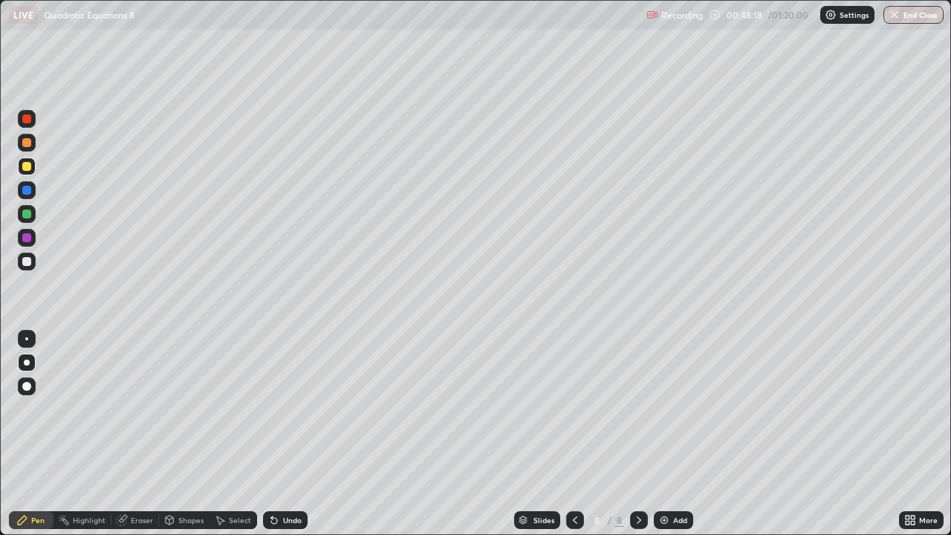
click at [231, 434] on div "Select" at bounding box center [240, 520] width 22 height 7
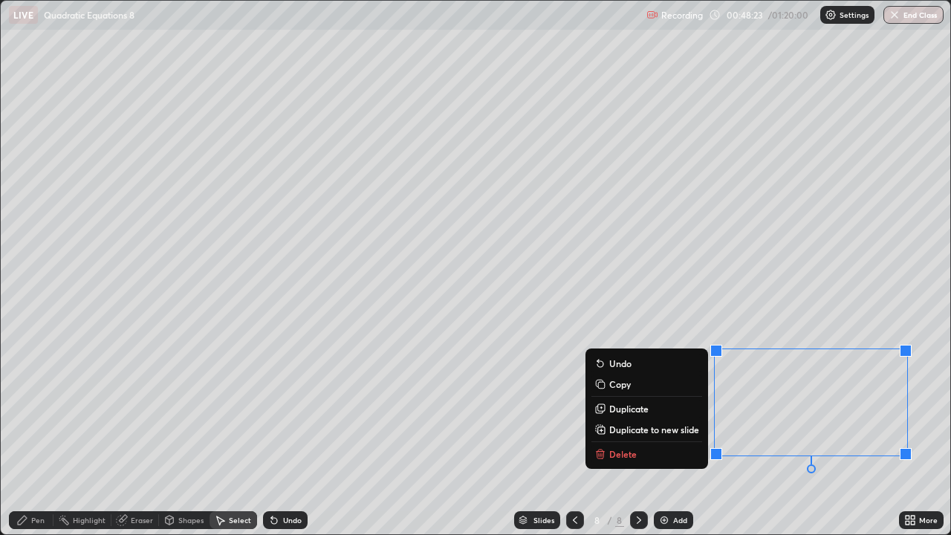
click at [625, 434] on p "Delete" at bounding box center [623, 454] width 28 height 12
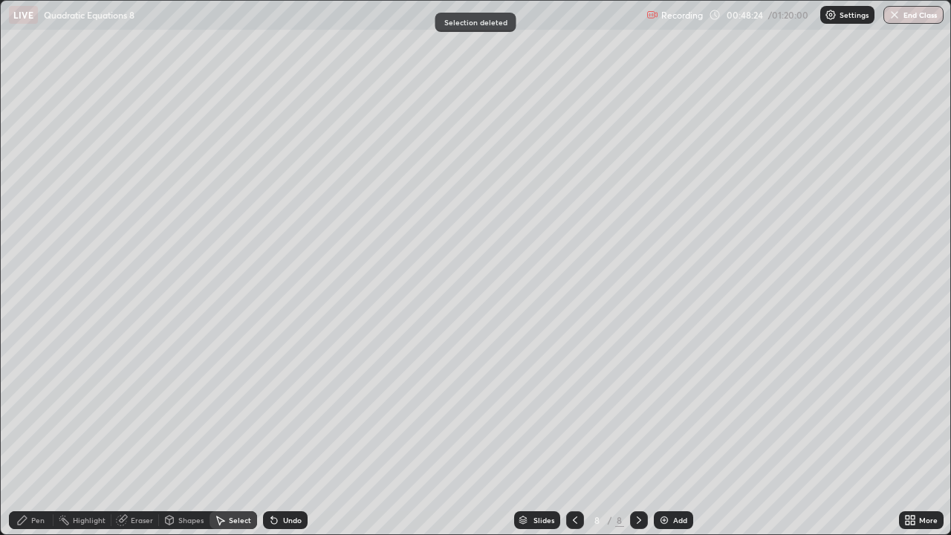
click at [30, 434] on div "Pen" at bounding box center [31, 520] width 45 height 18
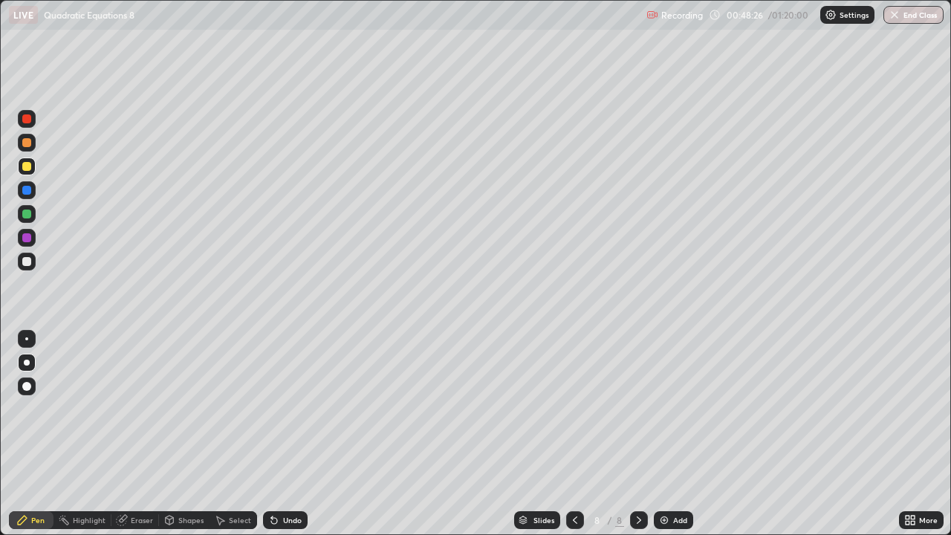
click at [26, 264] on div at bounding box center [26, 261] width 9 height 9
click at [28, 216] on div at bounding box center [26, 214] width 9 height 9
click at [26, 239] on div at bounding box center [26, 237] width 9 height 9
click at [291, 434] on div "Undo" at bounding box center [292, 520] width 19 height 7
click at [143, 434] on div "Eraser" at bounding box center [142, 520] width 22 height 7
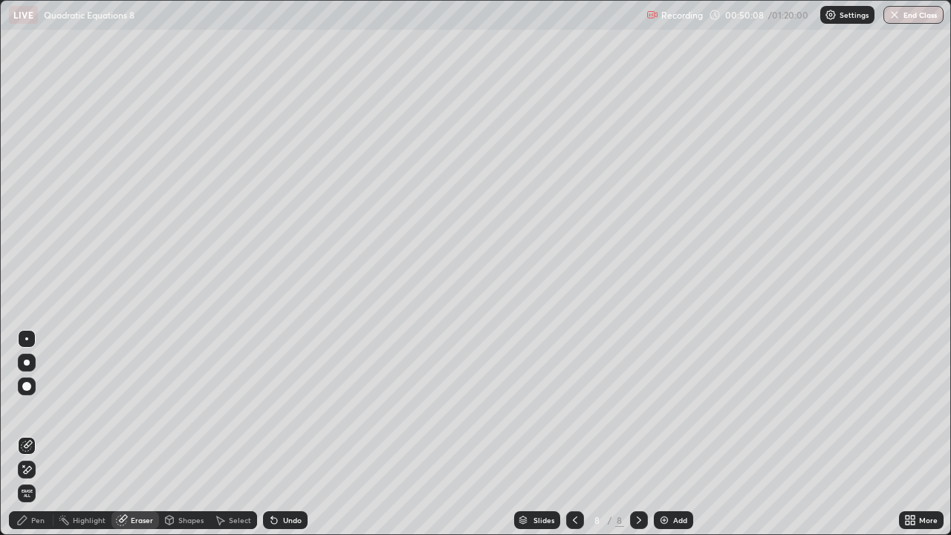
click at [30, 434] on div "Pen" at bounding box center [31, 520] width 45 height 18
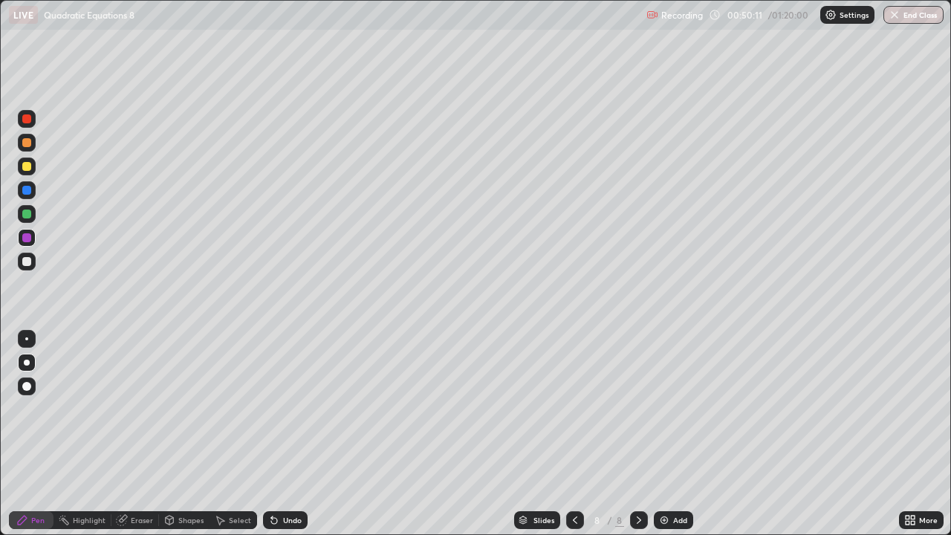
click at [30, 121] on div at bounding box center [26, 118] width 9 height 9
click at [136, 434] on div "Eraser" at bounding box center [142, 520] width 22 height 7
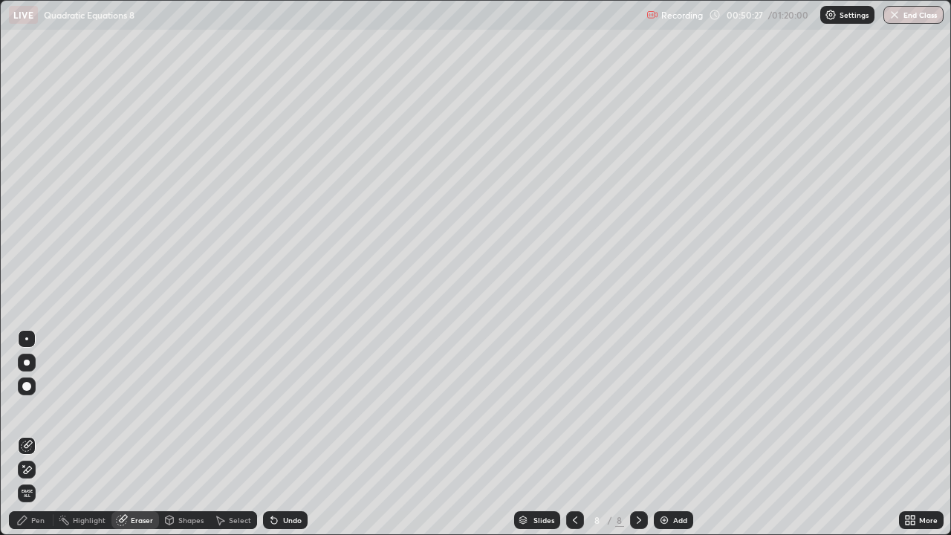
click at [39, 434] on div "Pen" at bounding box center [37, 520] width 13 height 7
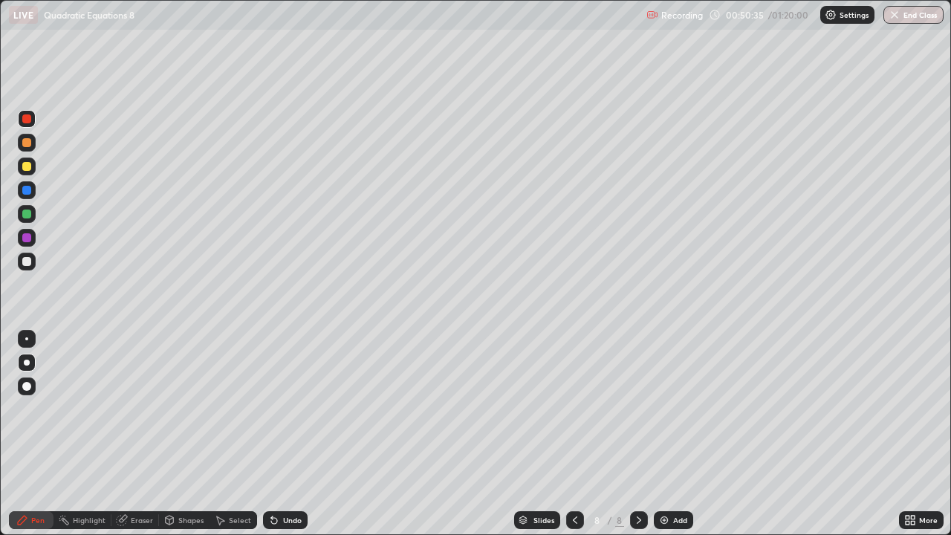
click at [142, 434] on div "Eraser" at bounding box center [142, 520] width 22 height 7
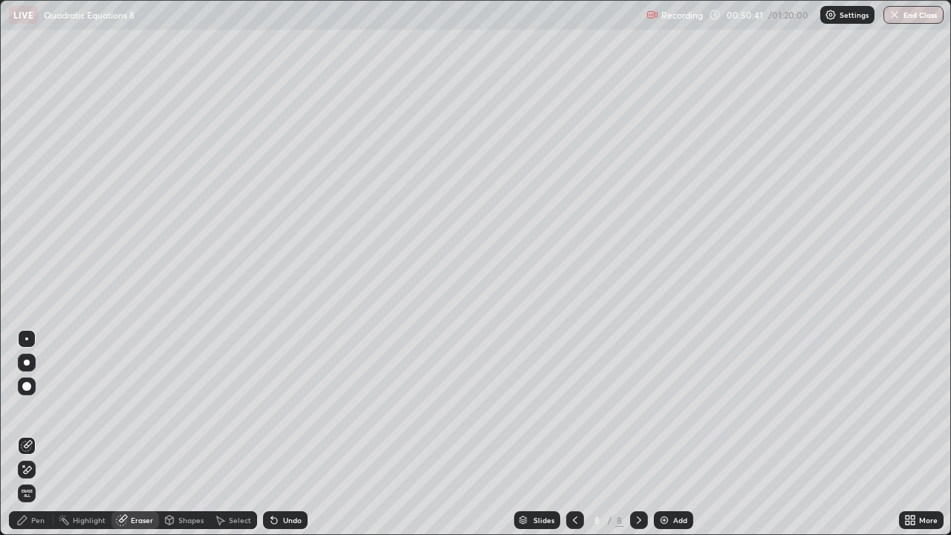
click at [30, 434] on div "Pen" at bounding box center [31, 520] width 45 height 18
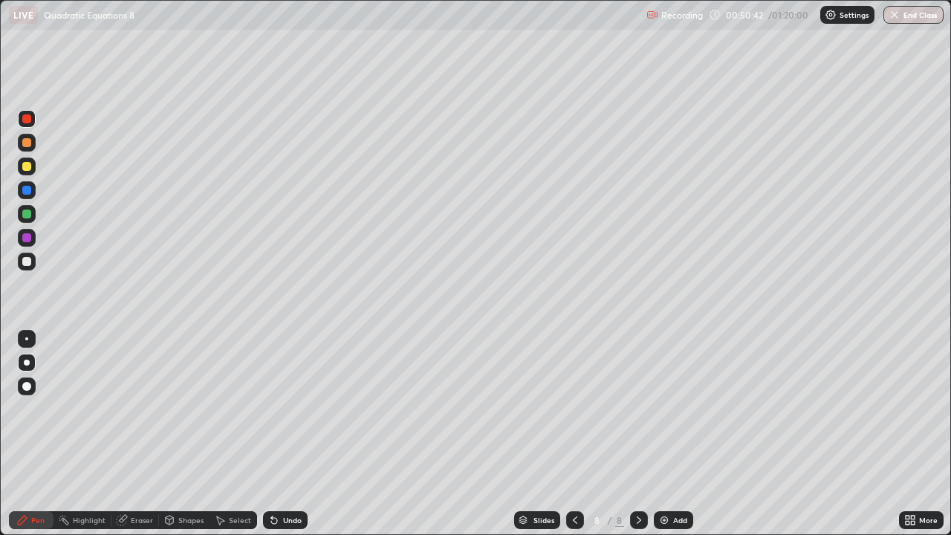
click at [30, 122] on div at bounding box center [26, 118] width 9 height 9
click at [272, 434] on icon at bounding box center [274, 521] width 6 height 6
click at [283, 434] on div "Undo" at bounding box center [292, 520] width 19 height 7
click at [28, 166] on div at bounding box center [26, 166] width 9 height 9
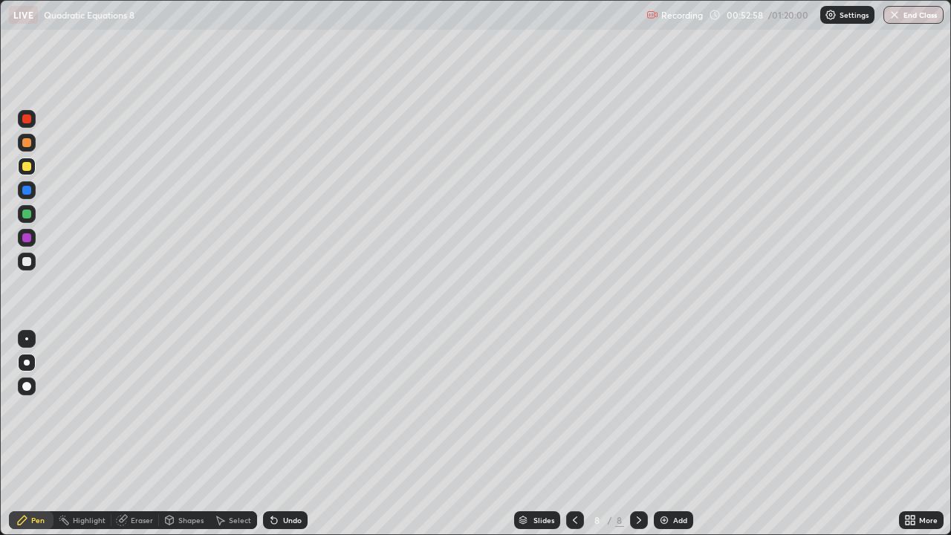
click at [25, 363] on div at bounding box center [27, 363] width 6 height 6
click at [631, 434] on div at bounding box center [639, 520] width 18 height 18
click at [637, 434] on icon at bounding box center [639, 520] width 4 height 7
click at [29, 167] on div at bounding box center [26, 166] width 9 height 9
click at [25, 363] on div at bounding box center [27, 363] width 6 height 6
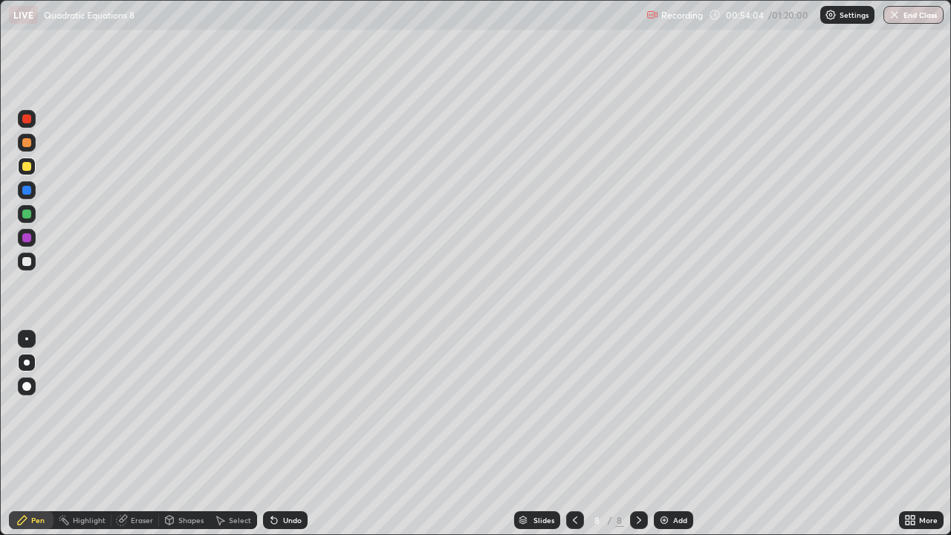
click at [27, 169] on div at bounding box center [26, 166] width 9 height 9
click at [26, 265] on div at bounding box center [26, 261] width 9 height 9
click at [27, 239] on div at bounding box center [26, 237] width 9 height 9
click at [300, 434] on div "Undo" at bounding box center [282, 520] width 51 height 30
click at [28, 168] on div at bounding box center [26, 166] width 9 height 9
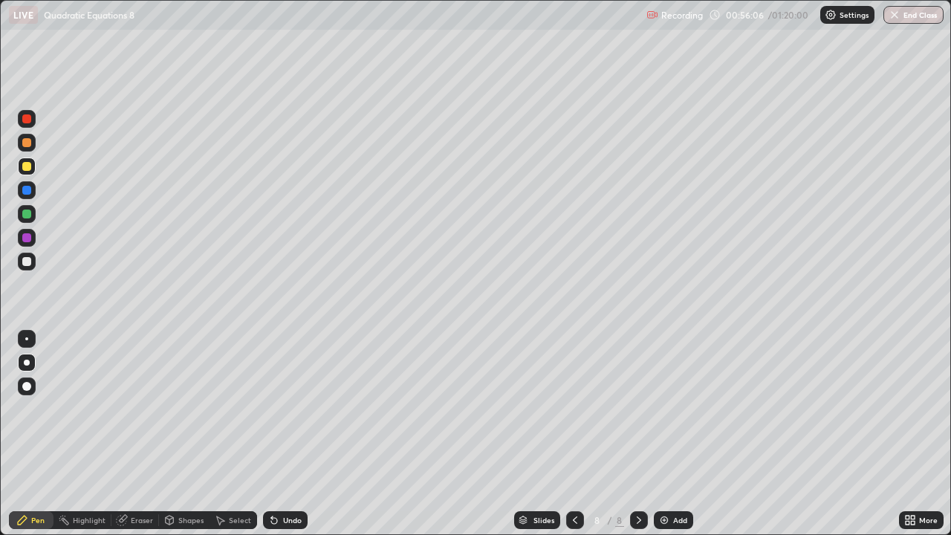
click at [27, 363] on div at bounding box center [27, 363] width 6 height 6
click at [638, 434] on icon at bounding box center [639, 520] width 4 height 7
click at [638, 434] on icon at bounding box center [639, 520] width 12 height 12
click at [667, 434] on img at bounding box center [665, 520] width 12 height 12
click at [30, 167] on div at bounding box center [26, 166] width 9 height 9
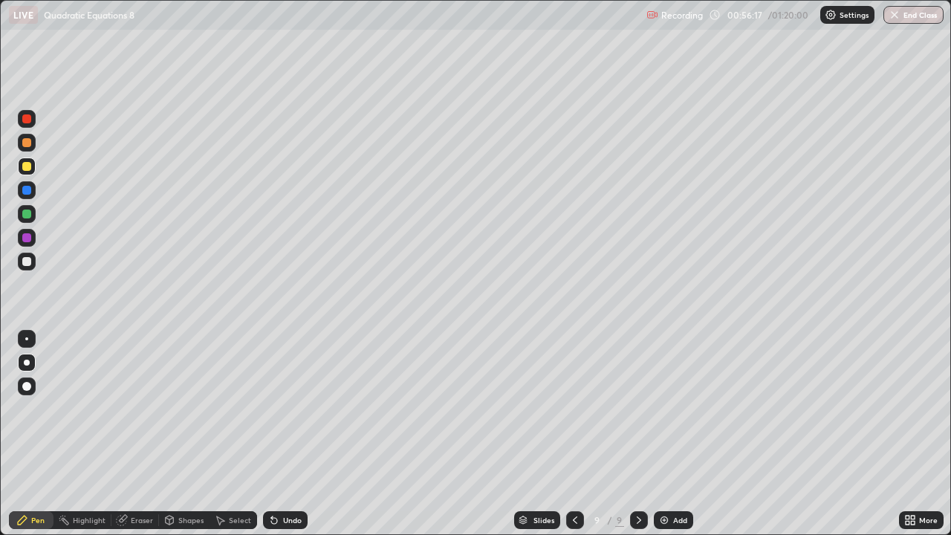
click at [575, 434] on icon at bounding box center [575, 520] width 12 height 12
click at [638, 434] on icon at bounding box center [639, 520] width 12 height 12
click at [141, 434] on div "Eraser" at bounding box center [142, 520] width 22 height 7
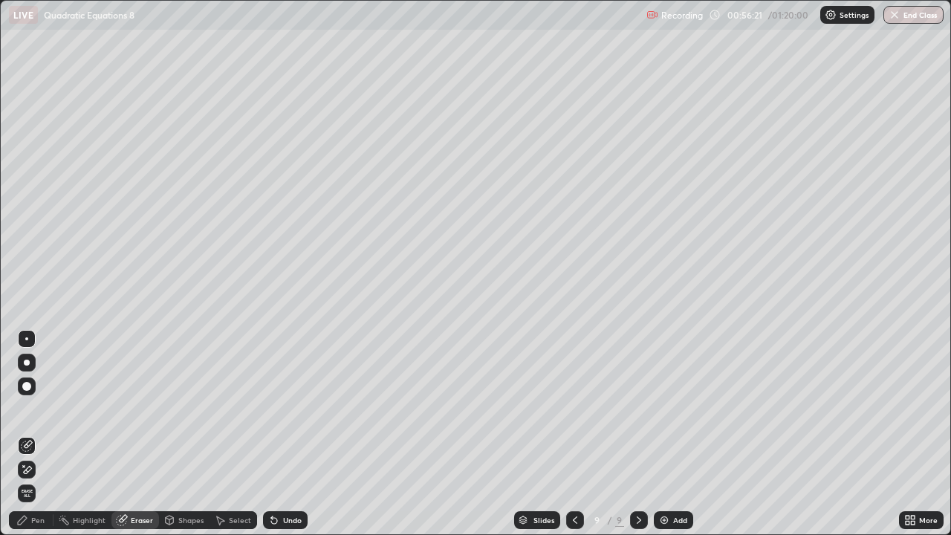
click at [34, 434] on div "Pen" at bounding box center [37, 520] width 13 height 7
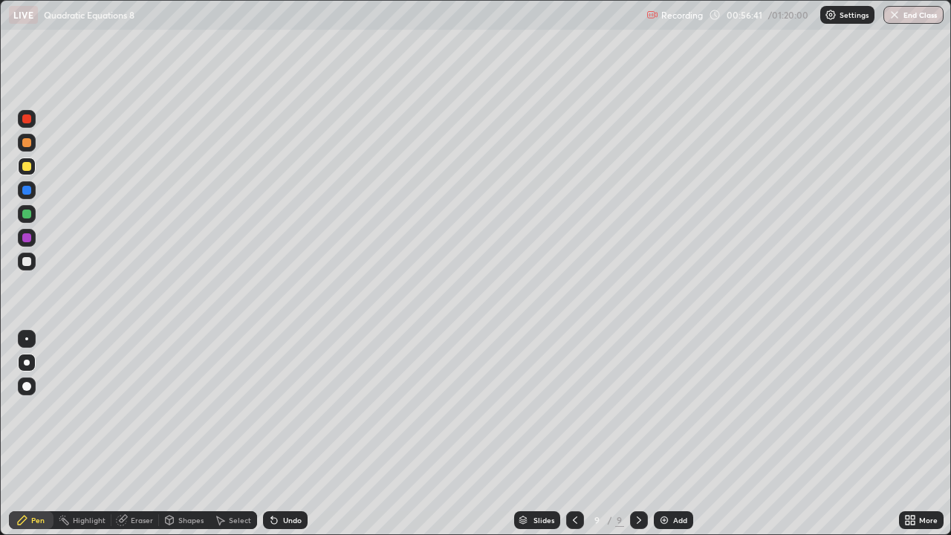
click at [280, 434] on div "Undo" at bounding box center [285, 520] width 45 height 18
click at [24, 263] on div at bounding box center [26, 261] width 9 height 9
click at [25, 262] on div at bounding box center [26, 261] width 9 height 9
click at [284, 434] on div "Undo" at bounding box center [292, 520] width 19 height 7
click at [28, 239] on div at bounding box center [26, 237] width 9 height 9
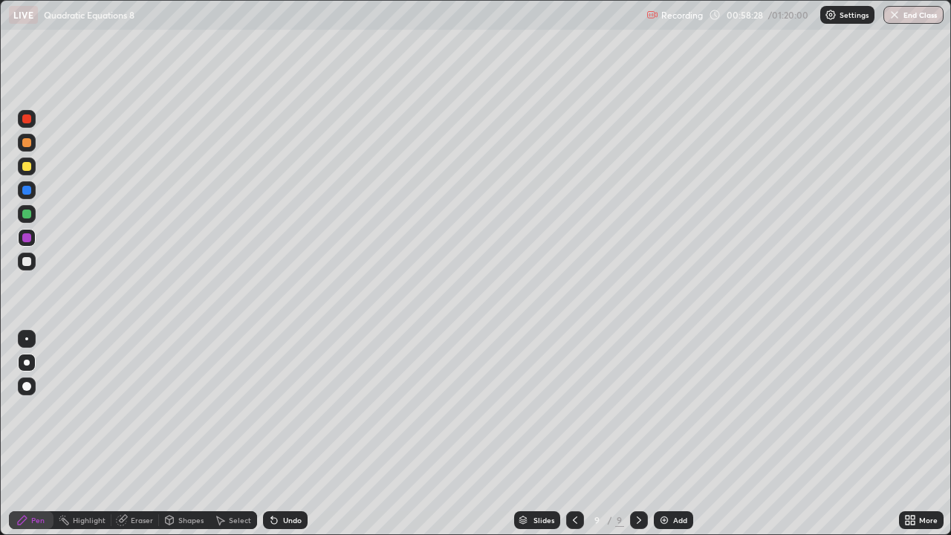
click at [29, 262] on div at bounding box center [26, 261] width 9 height 9
click at [25, 216] on div at bounding box center [26, 214] width 9 height 9
click at [28, 262] on div at bounding box center [26, 261] width 9 height 9
click at [28, 217] on div at bounding box center [26, 214] width 9 height 9
click at [25, 263] on div at bounding box center [26, 261] width 9 height 9
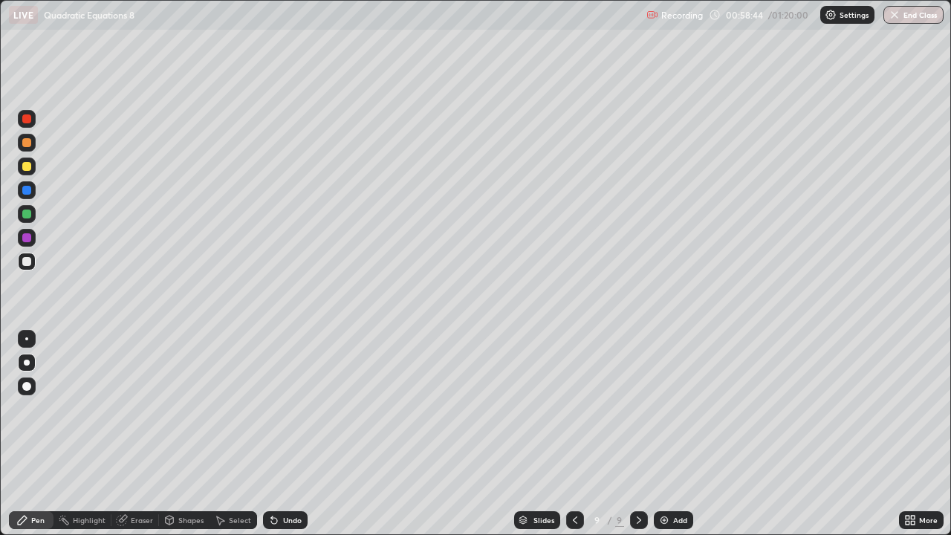
click at [29, 168] on div at bounding box center [26, 166] width 9 height 9
click at [24, 262] on div at bounding box center [26, 261] width 9 height 9
click at [27, 262] on div at bounding box center [26, 261] width 9 height 9
click at [27, 239] on div at bounding box center [26, 237] width 9 height 9
click at [25, 261] on div at bounding box center [26, 261] width 9 height 9
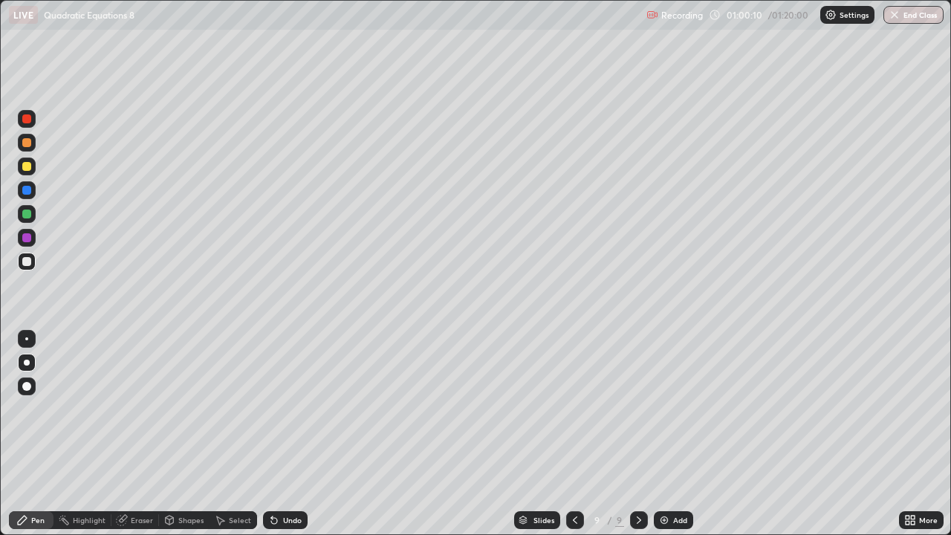
click at [27, 262] on div at bounding box center [26, 261] width 9 height 9
click at [28, 262] on div at bounding box center [26, 261] width 9 height 9
click at [25, 261] on div at bounding box center [26, 261] width 9 height 9
click at [33, 434] on div "Pen" at bounding box center [37, 520] width 13 height 7
click at [28, 238] on div at bounding box center [26, 237] width 9 height 9
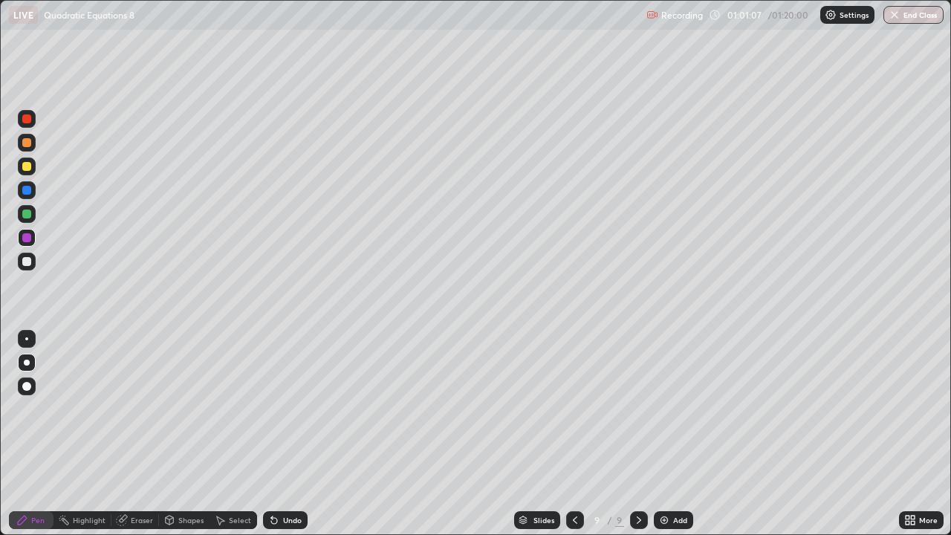
click at [28, 215] on div at bounding box center [26, 214] width 9 height 9
click at [29, 239] on div at bounding box center [26, 237] width 9 height 9
click at [29, 192] on div at bounding box center [26, 190] width 9 height 9
click at [26, 264] on div at bounding box center [26, 261] width 9 height 9
click at [230, 434] on div "Select" at bounding box center [240, 520] width 22 height 7
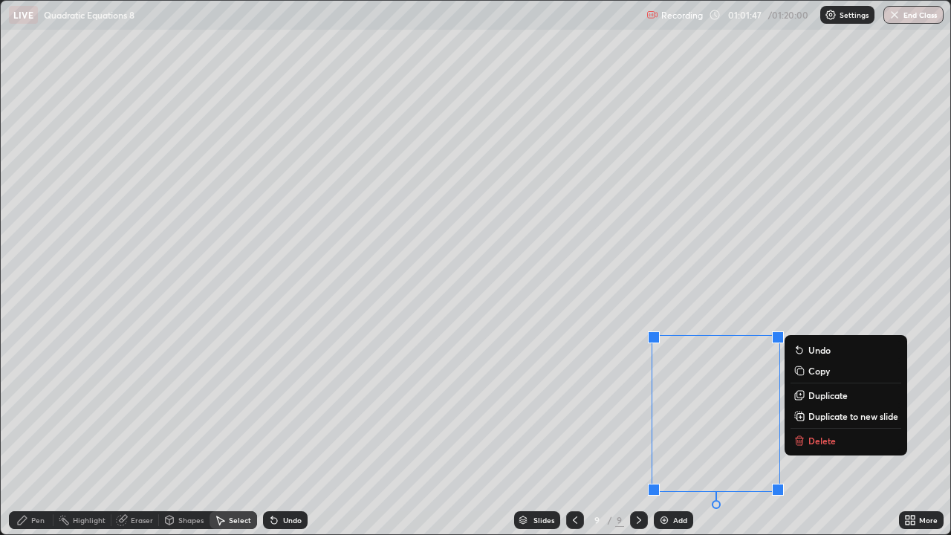
click at [812, 434] on p "Delete" at bounding box center [823, 441] width 28 height 12
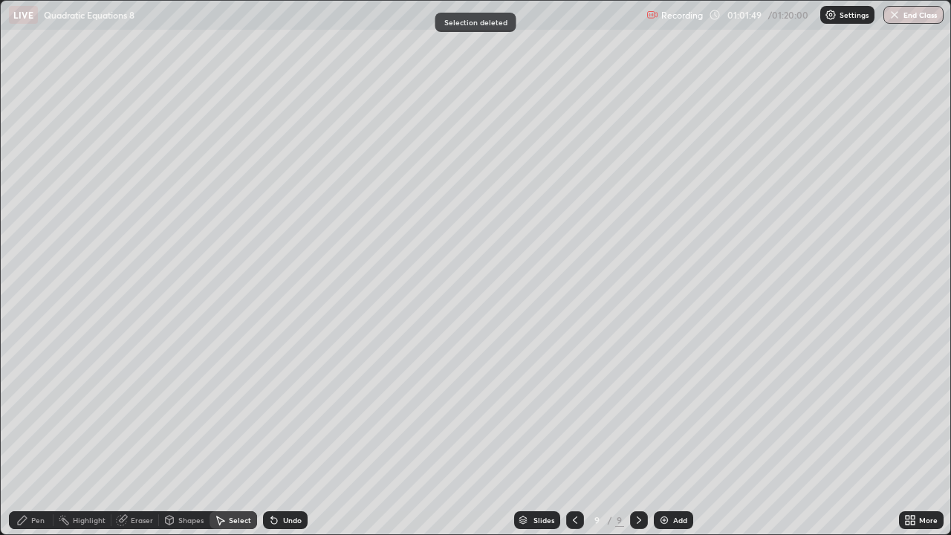
click at [34, 434] on div "Pen" at bounding box center [31, 520] width 45 height 18
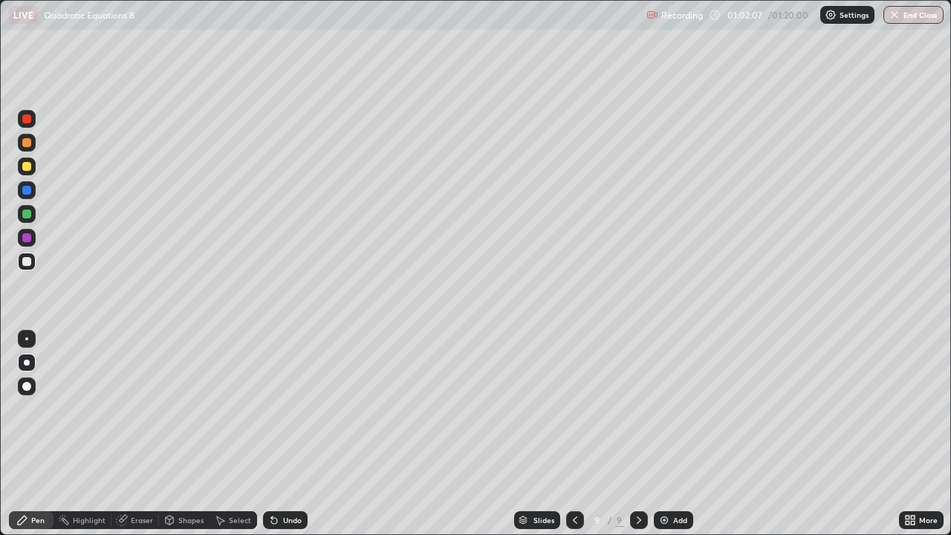
click at [28, 239] on div at bounding box center [26, 237] width 9 height 9
click at [574, 434] on icon at bounding box center [575, 520] width 4 height 7
click at [637, 434] on icon at bounding box center [639, 520] width 12 height 12
click at [28, 120] on div at bounding box center [26, 118] width 9 height 9
click at [29, 120] on div at bounding box center [26, 118] width 9 height 9
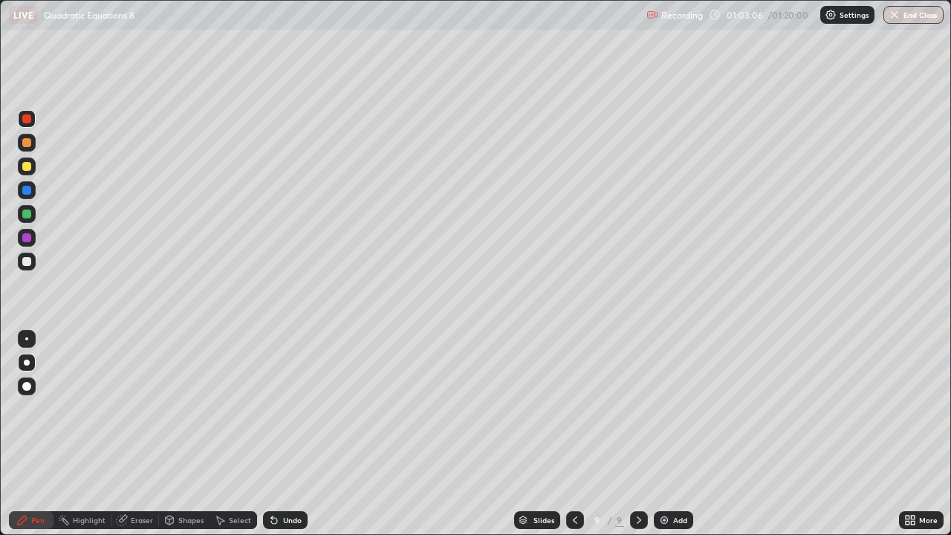
click at [297, 434] on div "Undo" at bounding box center [292, 520] width 19 height 7
click at [27, 166] on div at bounding box center [26, 166] width 9 height 9
click at [27, 191] on div at bounding box center [26, 190] width 9 height 9
click at [30, 167] on div at bounding box center [26, 166] width 9 height 9
click at [28, 142] on div at bounding box center [26, 142] width 9 height 9
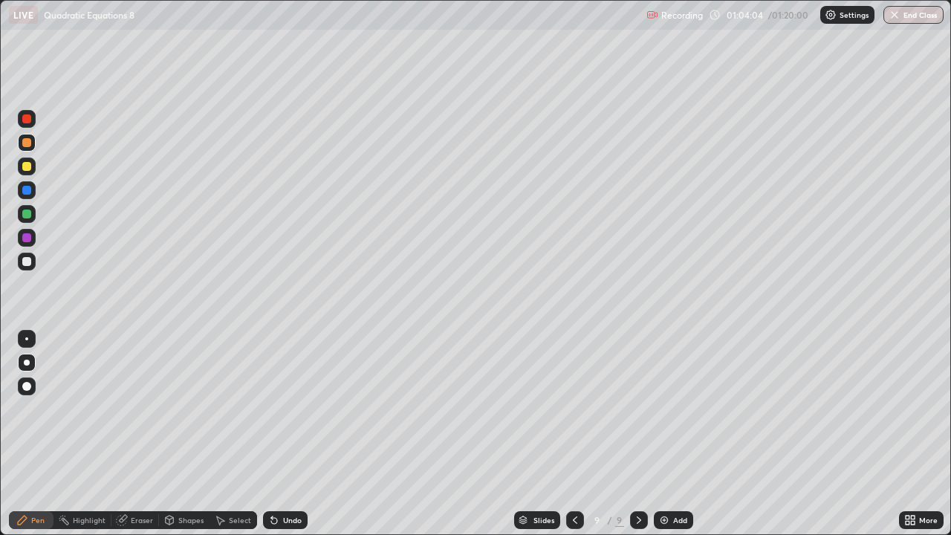
click at [28, 193] on div at bounding box center [26, 190] width 9 height 9
click at [133, 434] on div "Eraser" at bounding box center [142, 520] width 22 height 7
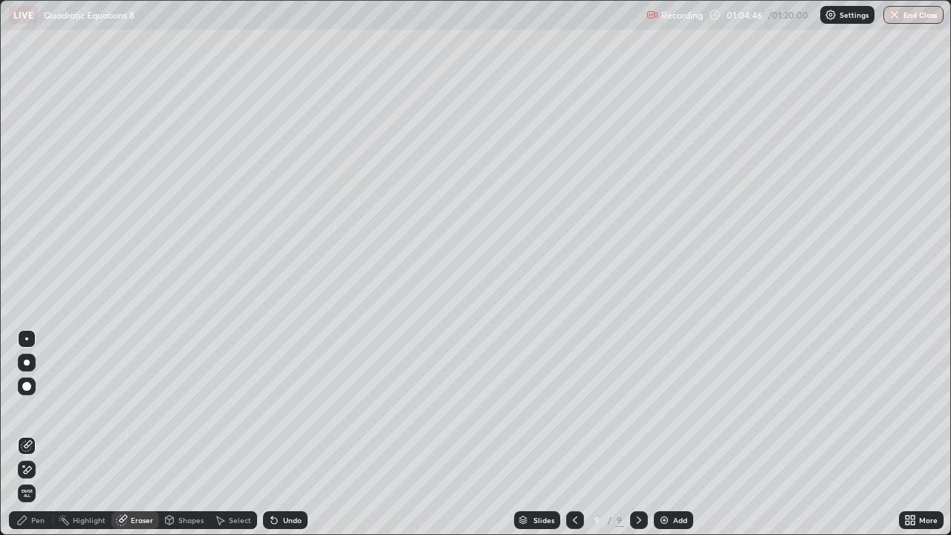
click at [30, 434] on div "Pen" at bounding box center [31, 520] width 45 height 18
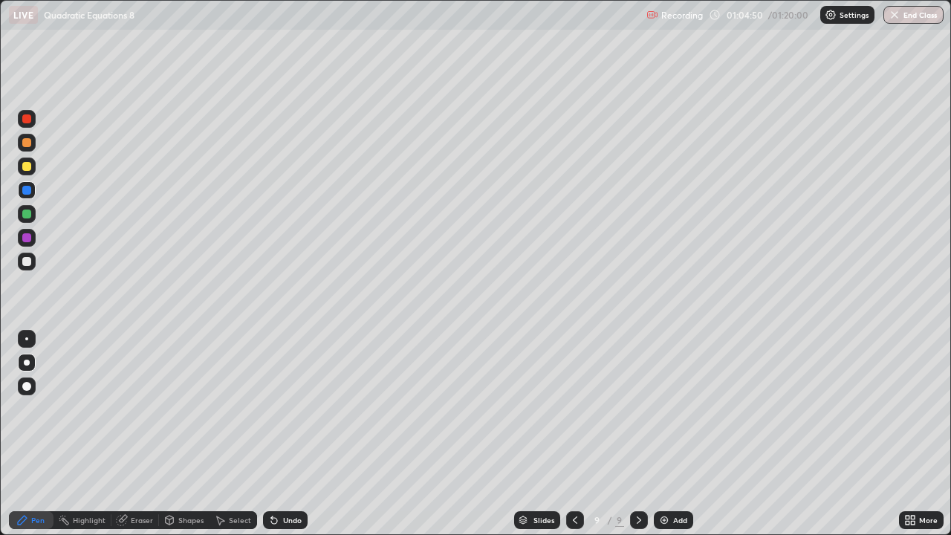
click at [132, 434] on div "Eraser" at bounding box center [142, 520] width 22 height 7
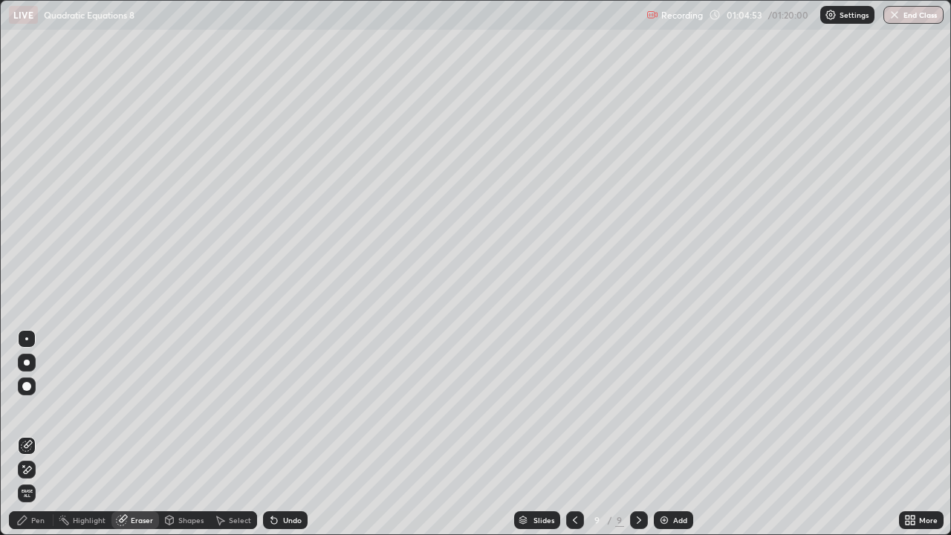
click at [32, 434] on div "Pen" at bounding box center [37, 520] width 13 height 7
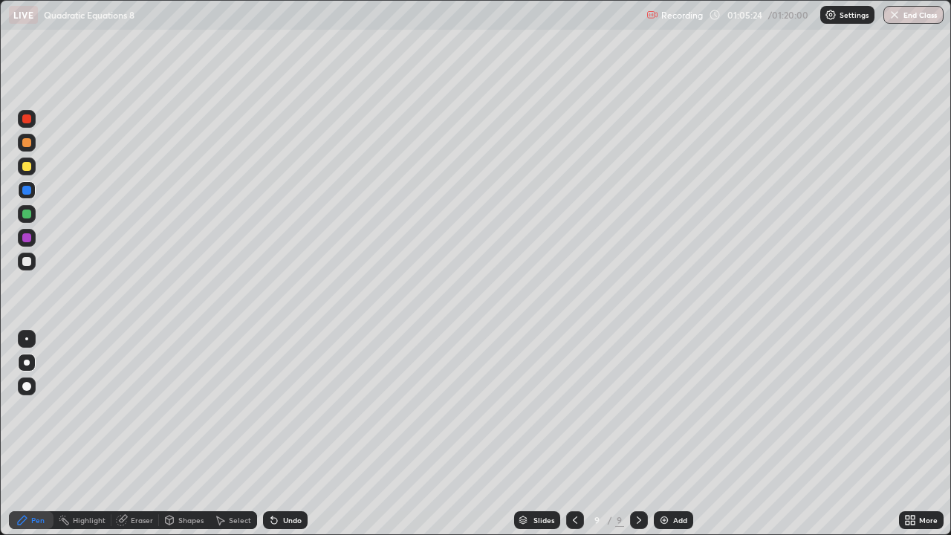
click at [32, 213] on div at bounding box center [27, 214] width 18 height 18
click at [27, 265] on div at bounding box center [26, 261] width 9 height 9
click at [27, 363] on div at bounding box center [27, 363] width 6 height 6
click at [27, 120] on div at bounding box center [26, 118] width 9 height 9
click at [291, 434] on div "Undo" at bounding box center [292, 520] width 19 height 7
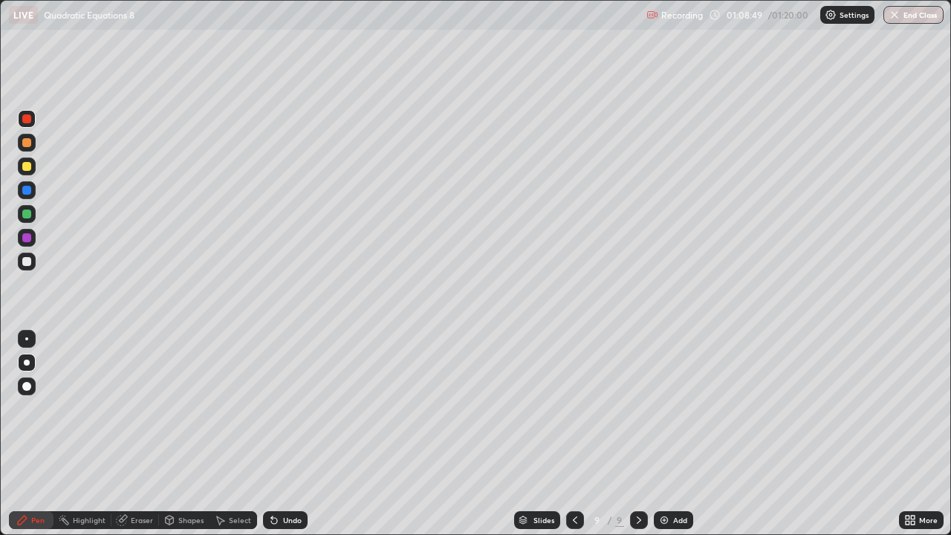
click at [30, 167] on div at bounding box center [26, 166] width 9 height 9
click at [27, 120] on div at bounding box center [26, 118] width 9 height 9
click at [28, 169] on div at bounding box center [26, 166] width 9 height 9
click at [26, 361] on div at bounding box center [27, 363] width 6 height 6
click at [639, 434] on icon at bounding box center [639, 520] width 12 height 12
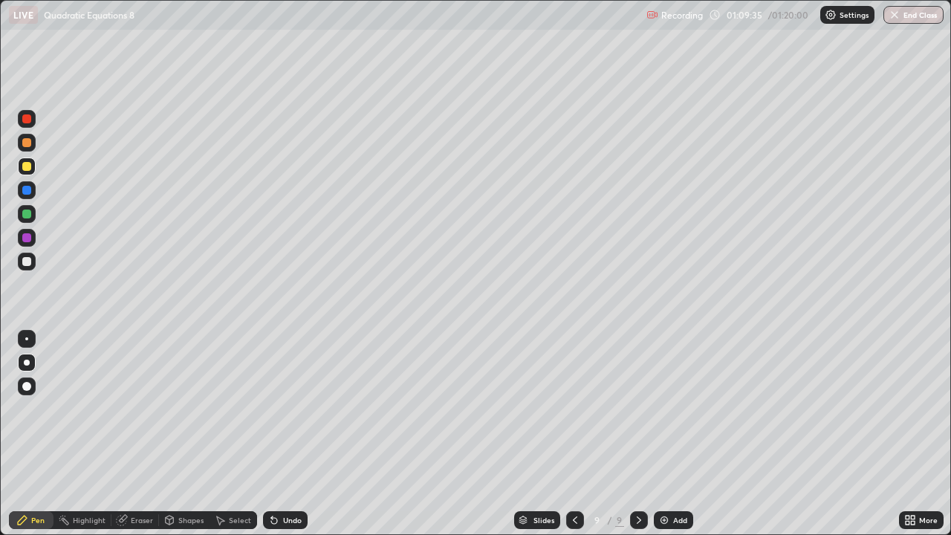
click at [638, 434] on icon at bounding box center [639, 520] width 12 height 12
click at [670, 434] on div "Add" at bounding box center [673, 520] width 39 height 18
click at [572, 434] on icon at bounding box center [575, 520] width 12 height 12
click at [30, 164] on div at bounding box center [26, 166] width 9 height 9
click at [33, 362] on div at bounding box center [27, 363] width 18 height 18
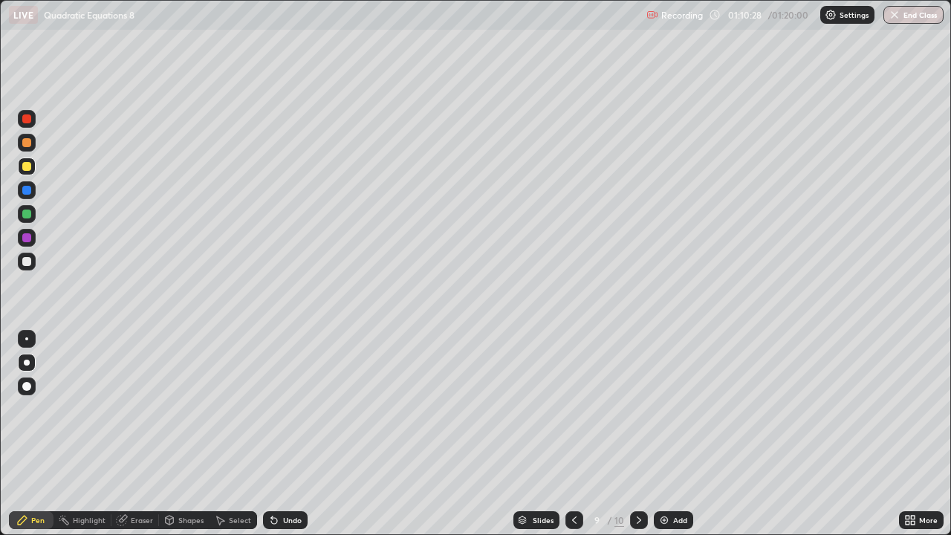
click at [23, 167] on div at bounding box center [26, 166] width 9 height 9
click at [638, 434] on icon at bounding box center [639, 520] width 12 height 12
click at [673, 434] on div "Add" at bounding box center [680, 520] width 14 height 7
click at [573, 434] on icon at bounding box center [575, 520] width 4 height 7
click at [574, 434] on icon at bounding box center [575, 520] width 4 height 7
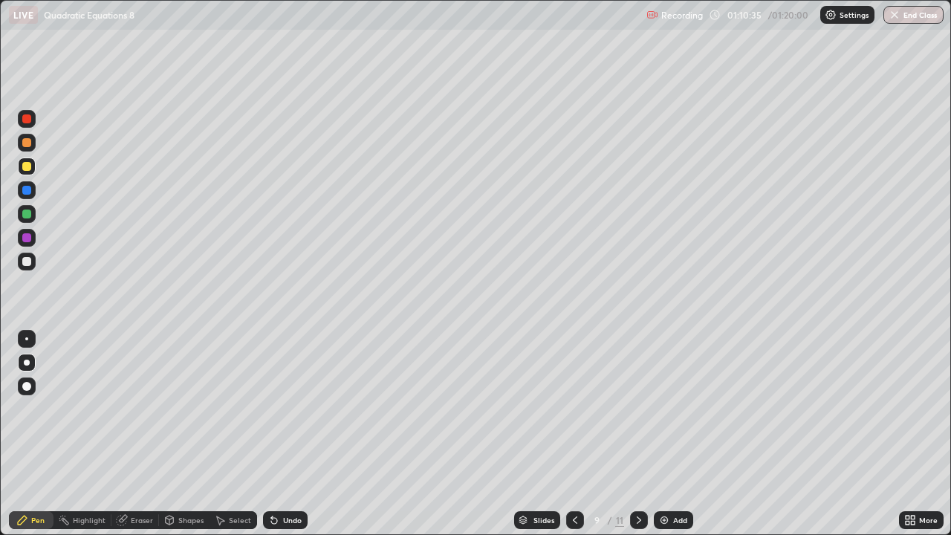
click at [638, 434] on icon at bounding box center [639, 520] width 12 height 12
click at [28, 169] on div at bounding box center [26, 166] width 9 height 9
click at [287, 434] on div "Undo" at bounding box center [292, 520] width 19 height 7
click at [285, 434] on div "Undo" at bounding box center [292, 520] width 19 height 7
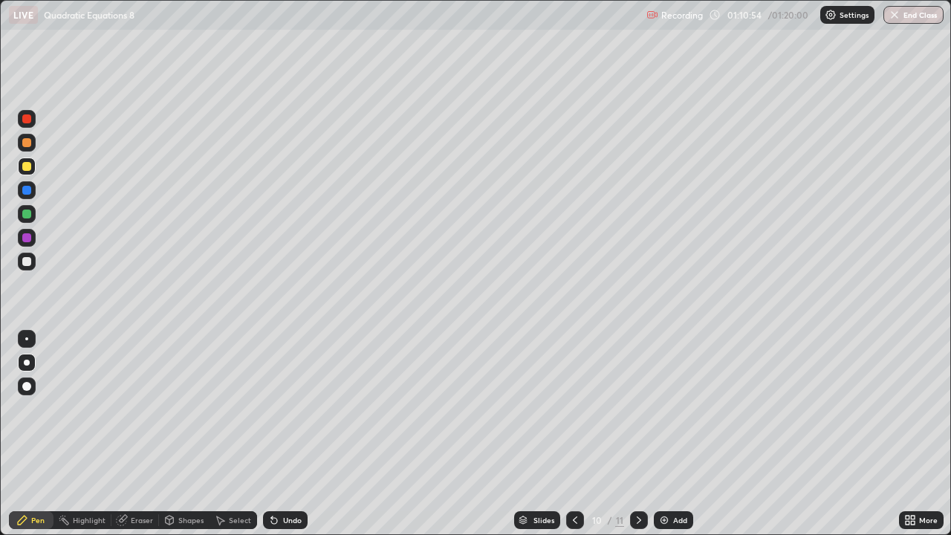
click at [285, 434] on div "Undo" at bounding box center [292, 520] width 19 height 7
click at [283, 434] on div "Undo" at bounding box center [292, 520] width 19 height 7
click at [284, 434] on div "Undo" at bounding box center [292, 520] width 19 height 7
click at [283, 434] on div "Undo" at bounding box center [292, 520] width 19 height 7
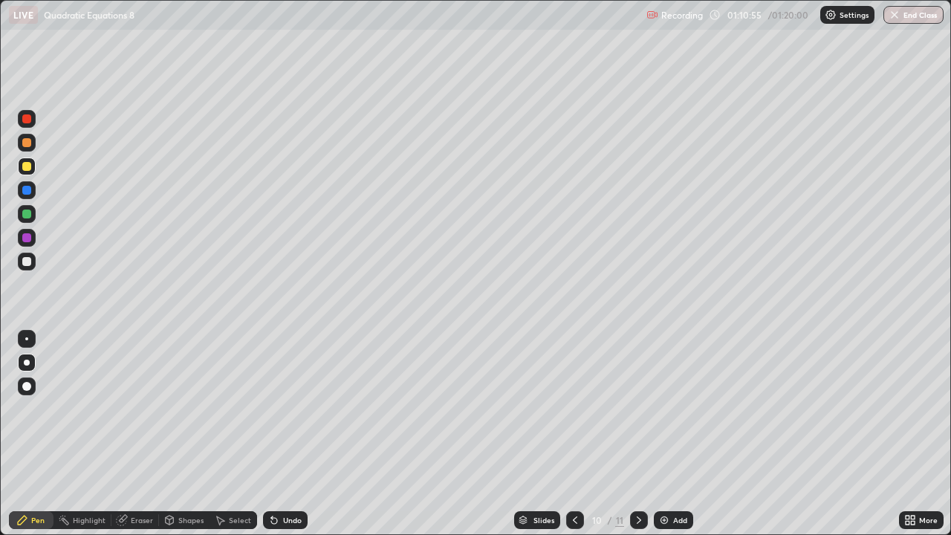
click at [283, 434] on div "Undo" at bounding box center [292, 520] width 19 height 7
click at [284, 434] on div "Undo" at bounding box center [292, 520] width 19 height 7
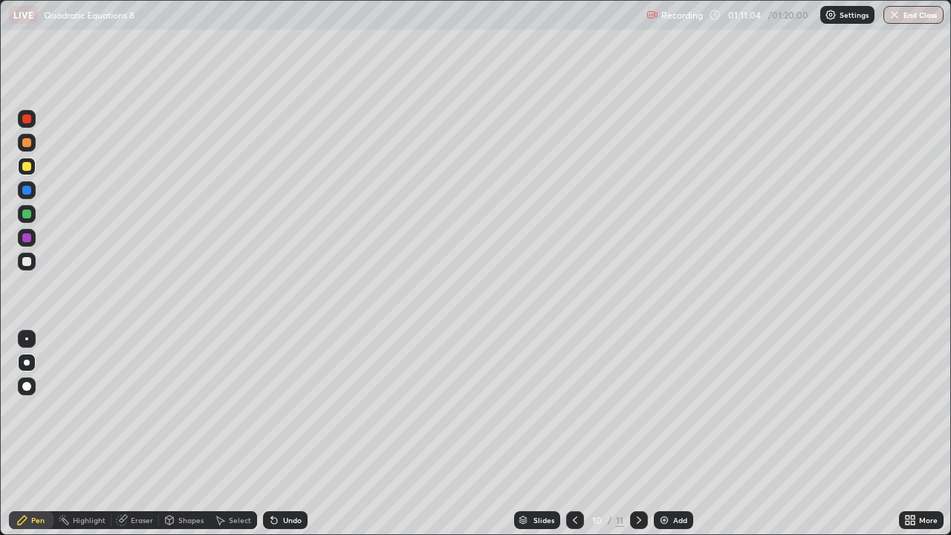
click at [285, 434] on div "Undo" at bounding box center [292, 520] width 19 height 7
click at [282, 434] on div "Undo" at bounding box center [285, 520] width 45 height 18
click at [28, 263] on div at bounding box center [26, 261] width 9 height 9
click at [291, 434] on div "Undo" at bounding box center [292, 520] width 19 height 7
click at [287, 434] on div "Undo" at bounding box center [285, 520] width 45 height 18
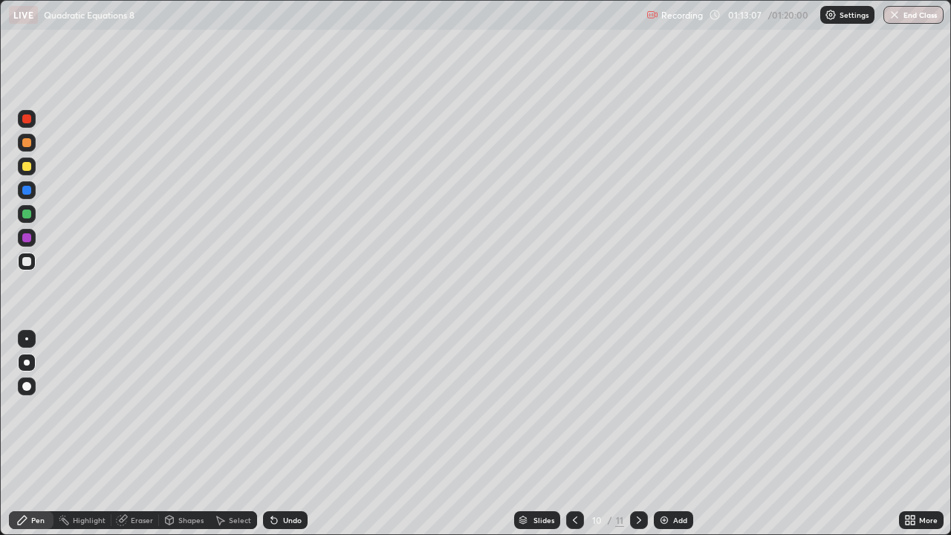
click at [283, 434] on div "Undo" at bounding box center [292, 520] width 19 height 7
click at [28, 263] on div at bounding box center [26, 261] width 9 height 9
click at [26, 262] on div at bounding box center [26, 261] width 9 height 9
click at [288, 434] on div "Undo" at bounding box center [285, 520] width 45 height 18
click at [290, 434] on div "Undo" at bounding box center [292, 520] width 19 height 7
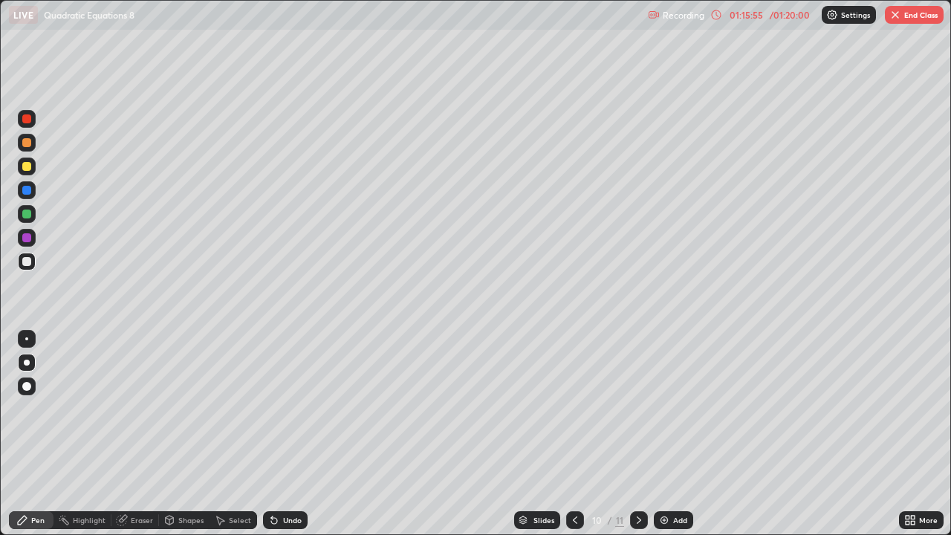
click at [288, 434] on div "Undo" at bounding box center [292, 520] width 19 height 7
click at [291, 434] on div "Undo" at bounding box center [292, 520] width 19 height 7
click at [290, 434] on div "Undo" at bounding box center [292, 520] width 19 height 7
click at [289, 434] on div "Undo" at bounding box center [292, 520] width 19 height 7
click at [28, 216] on div at bounding box center [26, 214] width 9 height 9
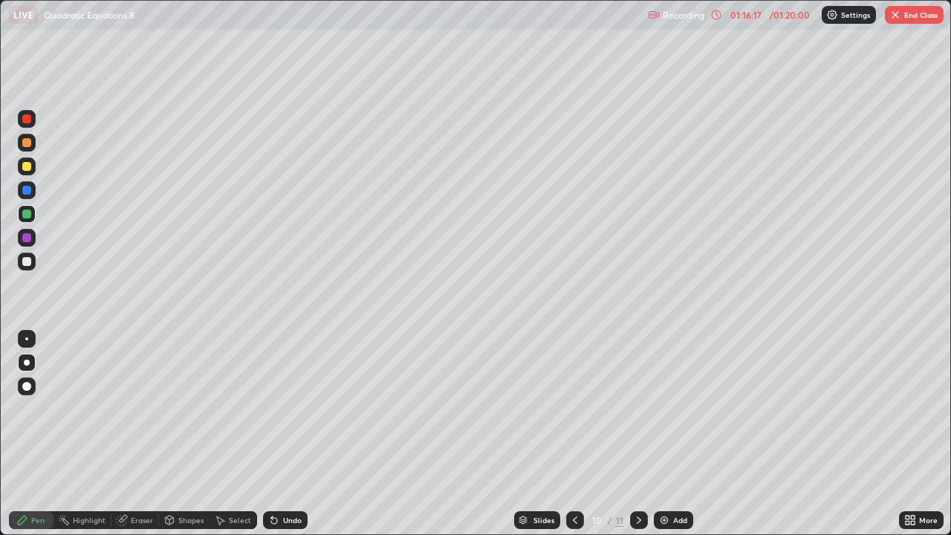
click at [294, 434] on div "Undo" at bounding box center [292, 520] width 19 height 7
click at [293, 434] on div "Undo" at bounding box center [292, 520] width 19 height 7
click at [25, 262] on div at bounding box center [26, 261] width 9 height 9
click at [27, 239] on div at bounding box center [26, 237] width 9 height 9
click at [26, 264] on div at bounding box center [26, 261] width 9 height 9
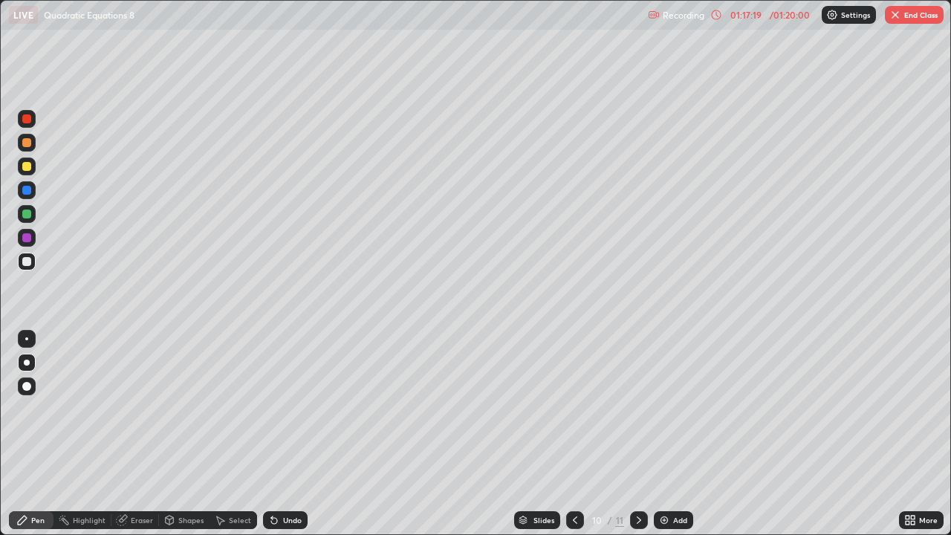
click at [141, 434] on div "Eraser" at bounding box center [142, 520] width 22 height 7
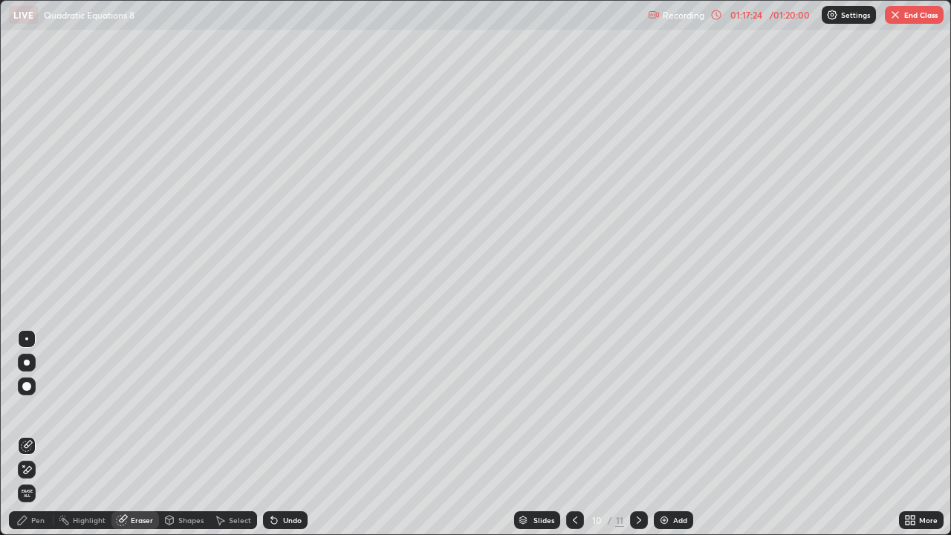
click at [31, 434] on div "Pen" at bounding box center [37, 520] width 13 height 7
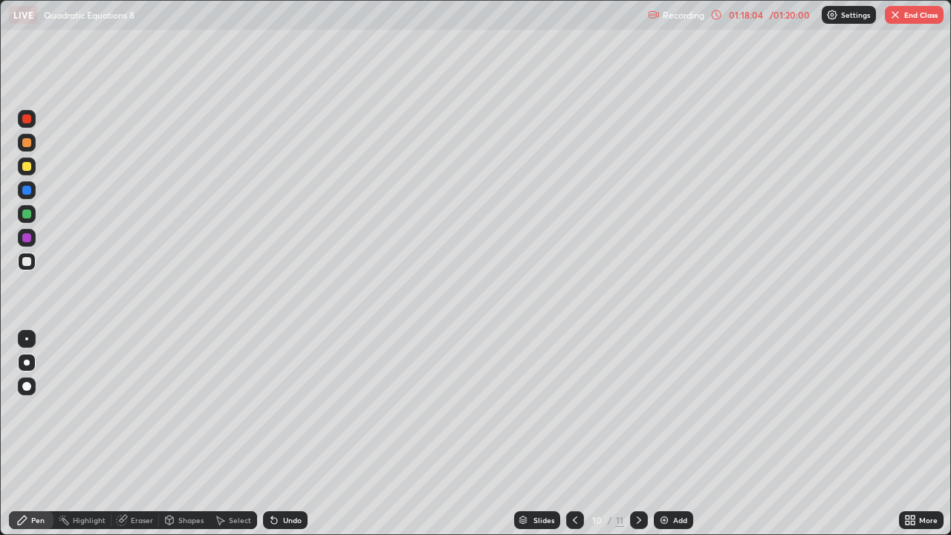
click at [289, 434] on div "Undo" at bounding box center [292, 520] width 19 height 7
click at [573, 434] on icon at bounding box center [575, 520] width 12 height 12
click at [638, 434] on icon at bounding box center [639, 520] width 4 height 7
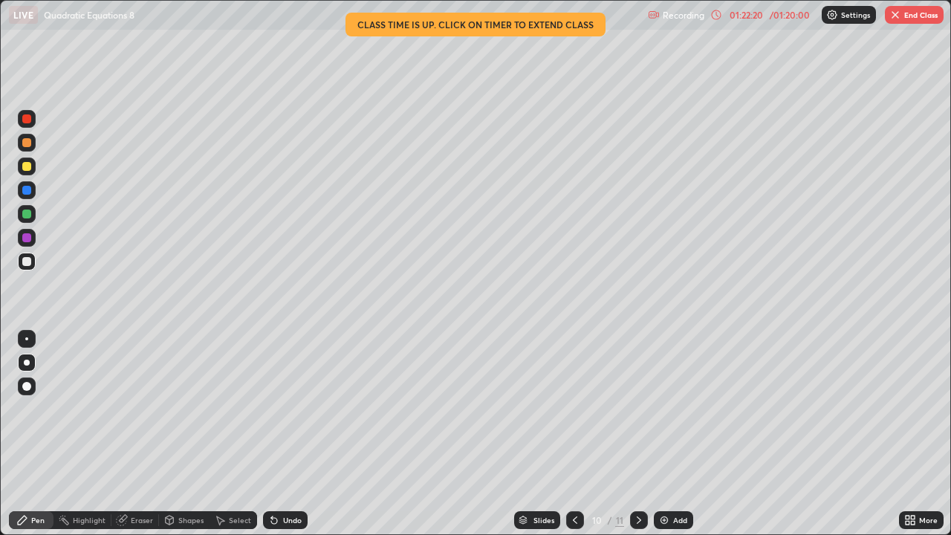
click at [908, 19] on button "End Class" at bounding box center [914, 15] width 59 height 18
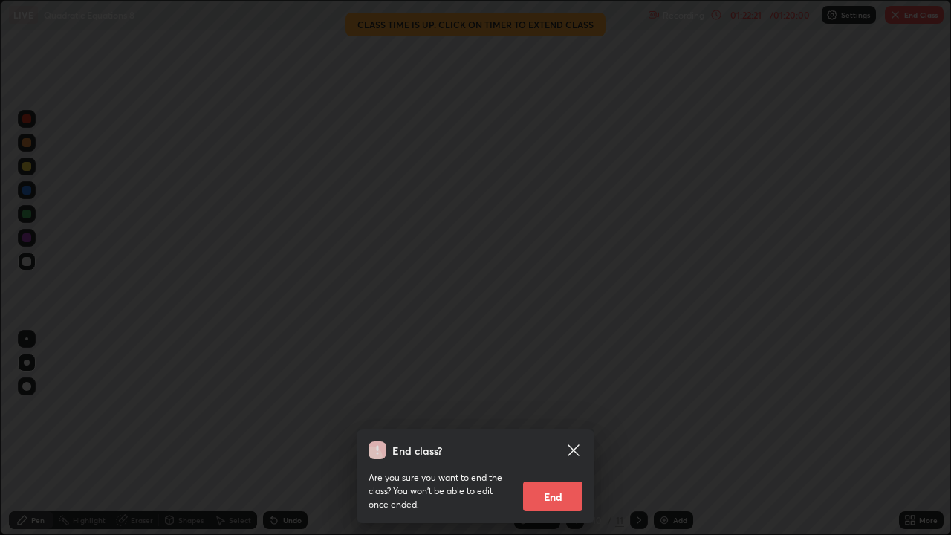
click at [555, 434] on button "End" at bounding box center [552, 497] width 59 height 30
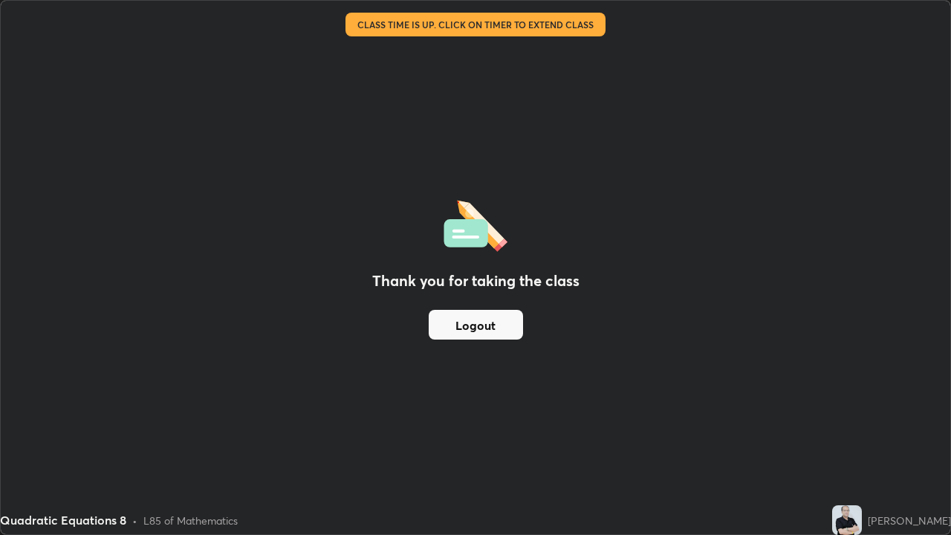
click at [502, 322] on button "Logout" at bounding box center [476, 325] width 94 height 30
